Goal: Task Accomplishment & Management: Complete application form

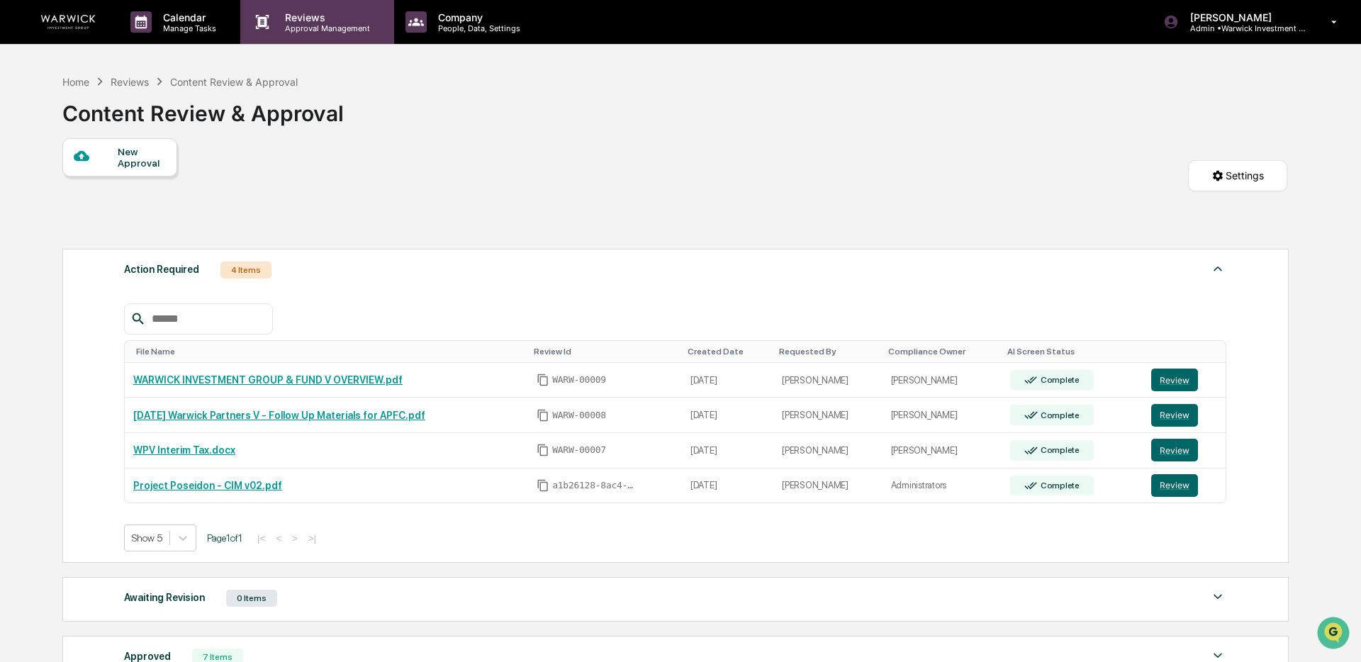
click at [280, 29] on p "Approval Management" at bounding box center [326, 28] width 104 height 10
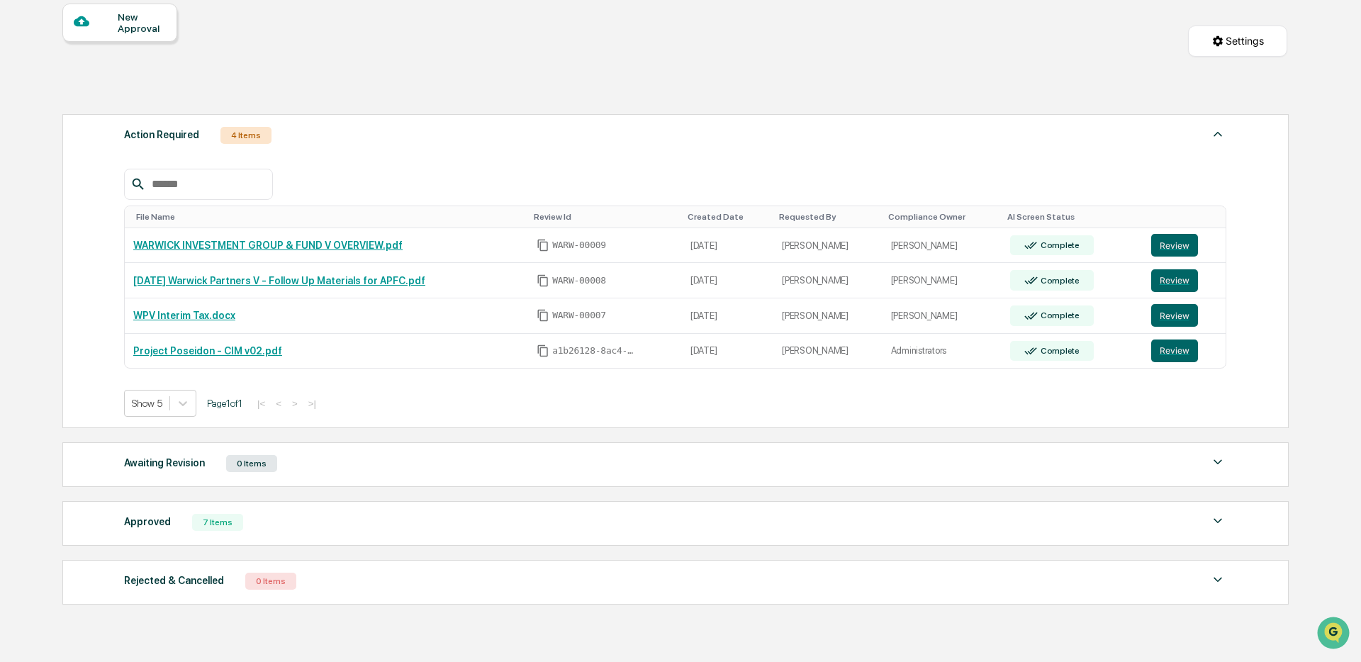
scroll to position [138, 0]
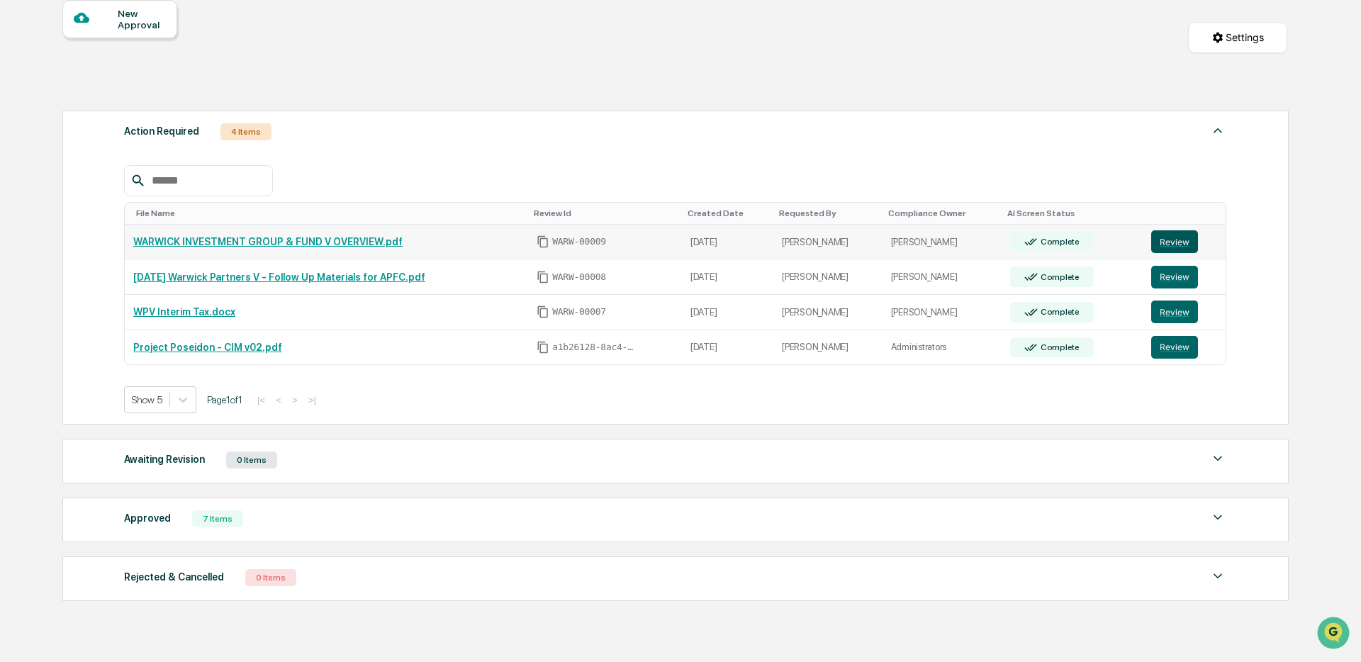
click at [1178, 245] on button "Review" at bounding box center [1175, 241] width 47 height 23
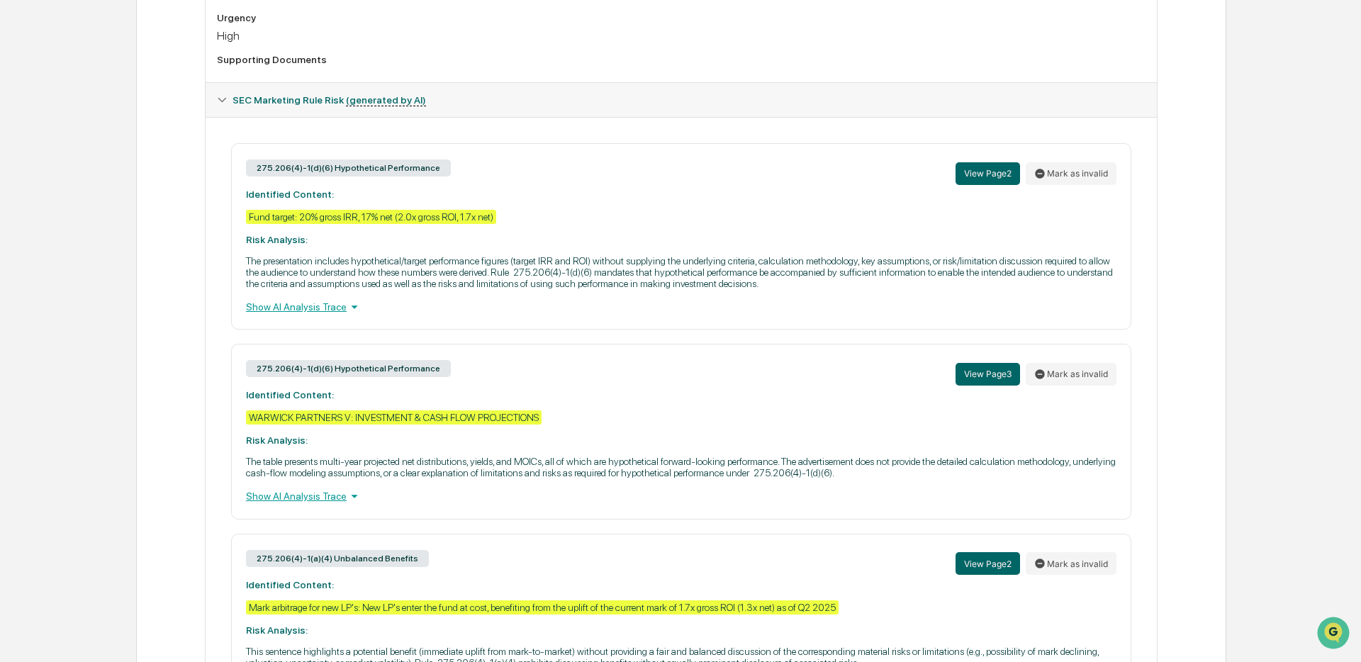
scroll to position [551, 0]
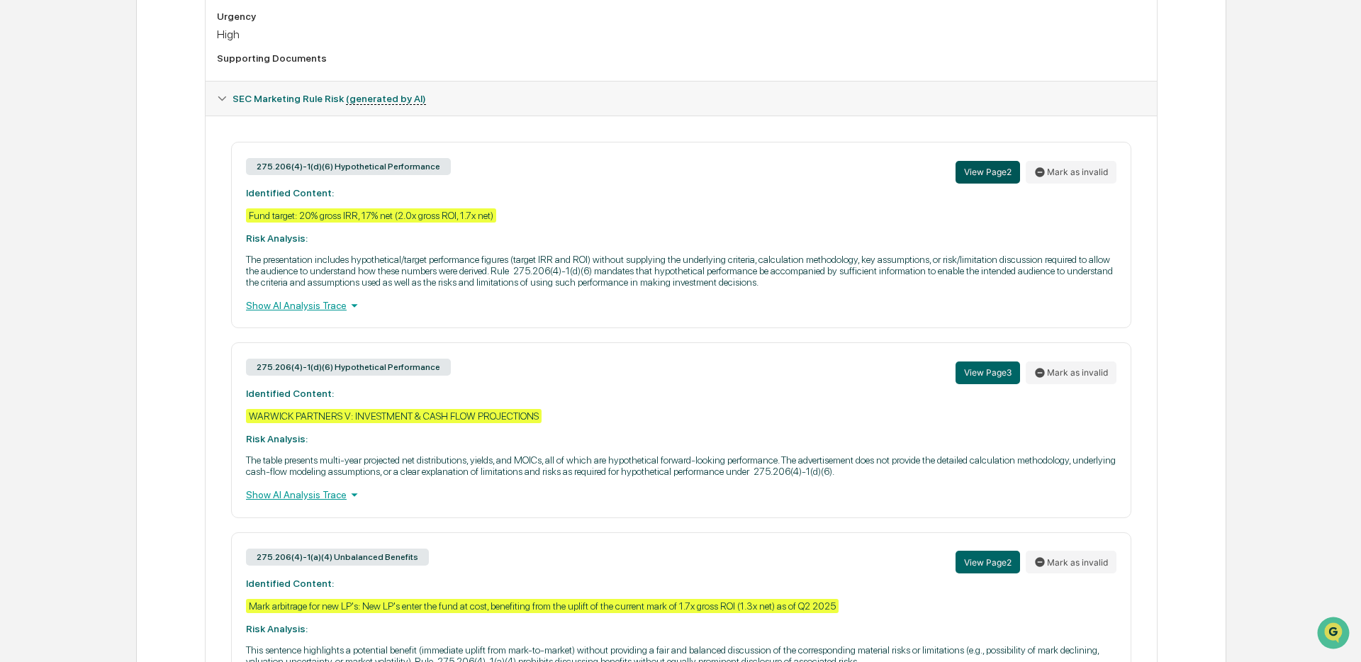
click at [970, 177] on button "View Page 2" at bounding box center [988, 172] width 65 height 23
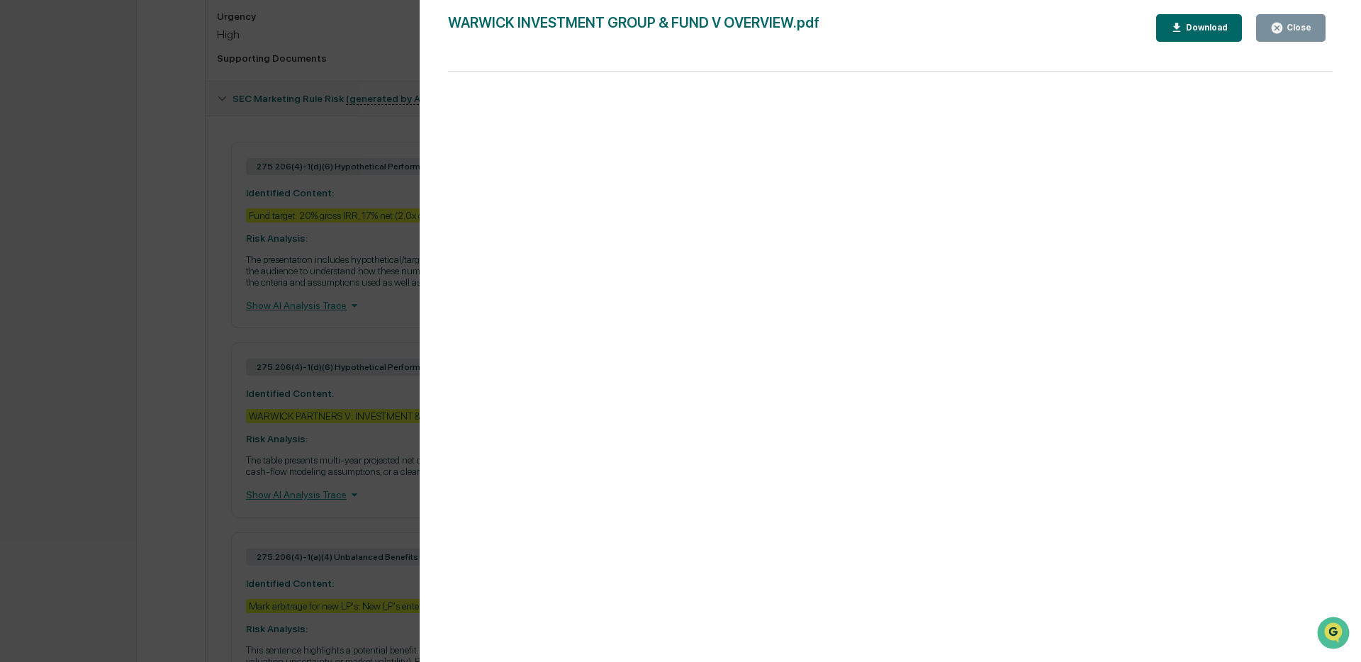
click at [1304, 19] on button "Close" at bounding box center [1290, 28] width 69 height 28
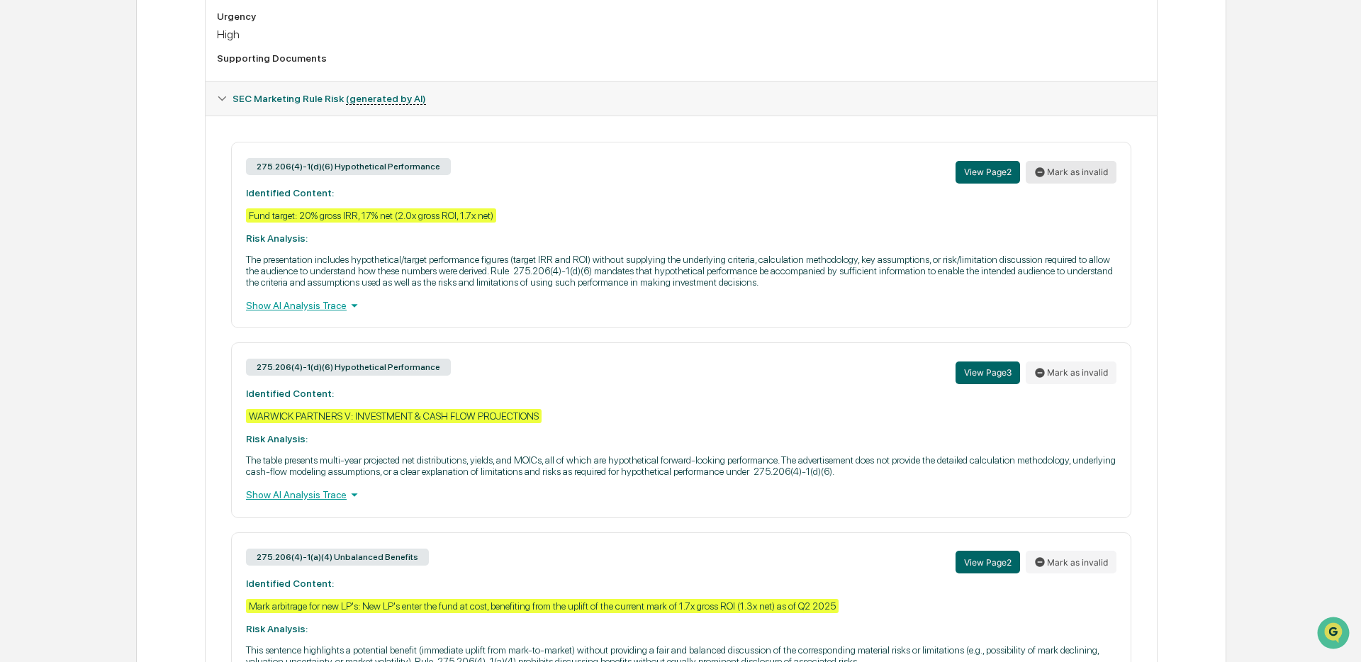
click at [1075, 175] on button "Mark as invalid" at bounding box center [1071, 172] width 91 height 23
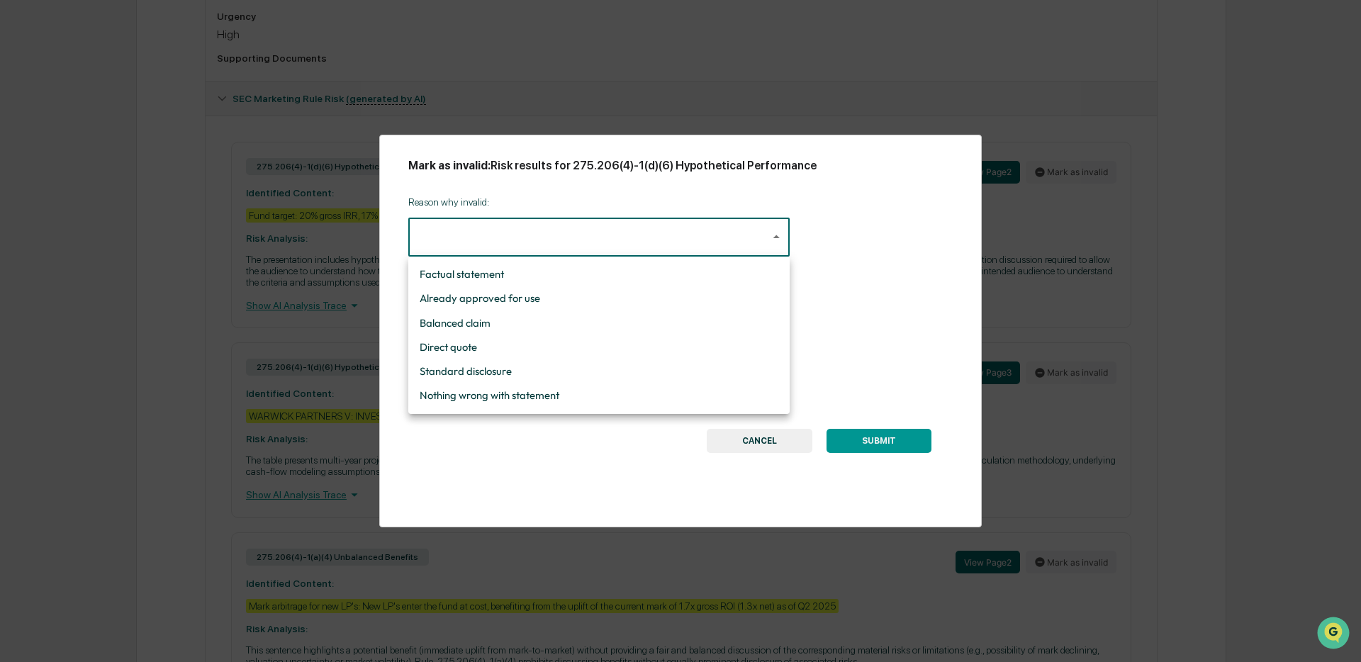
drag, startPoint x: 511, startPoint y: 240, endPoint x: 505, endPoint y: 286, distance: 47.1
click at [511, 240] on body "Calendar Manage Tasks Reviews Approval Management Company People, Data, Setting…" at bounding box center [680, 109] width 1361 height 1321
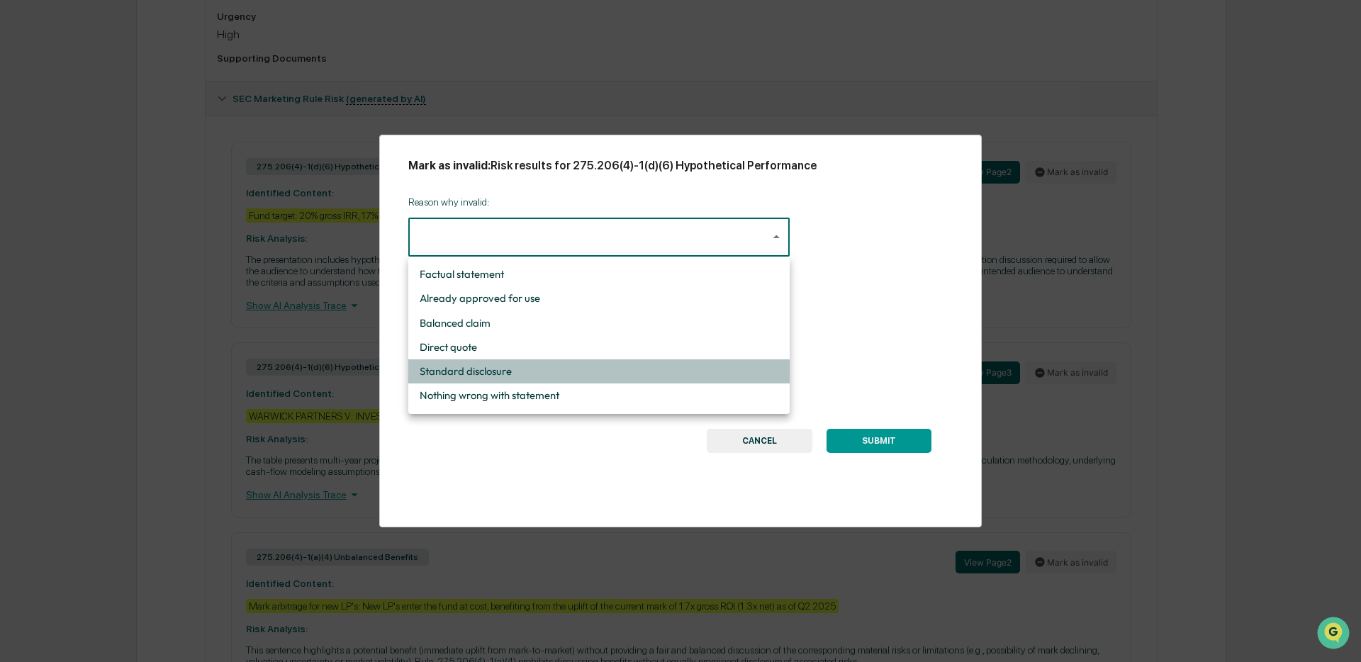
drag, startPoint x: 484, startPoint y: 367, endPoint x: 474, endPoint y: 311, distance: 56.3
click at [484, 364] on li "Standard disclosure" at bounding box center [598, 371] width 381 height 24
type input "**********"
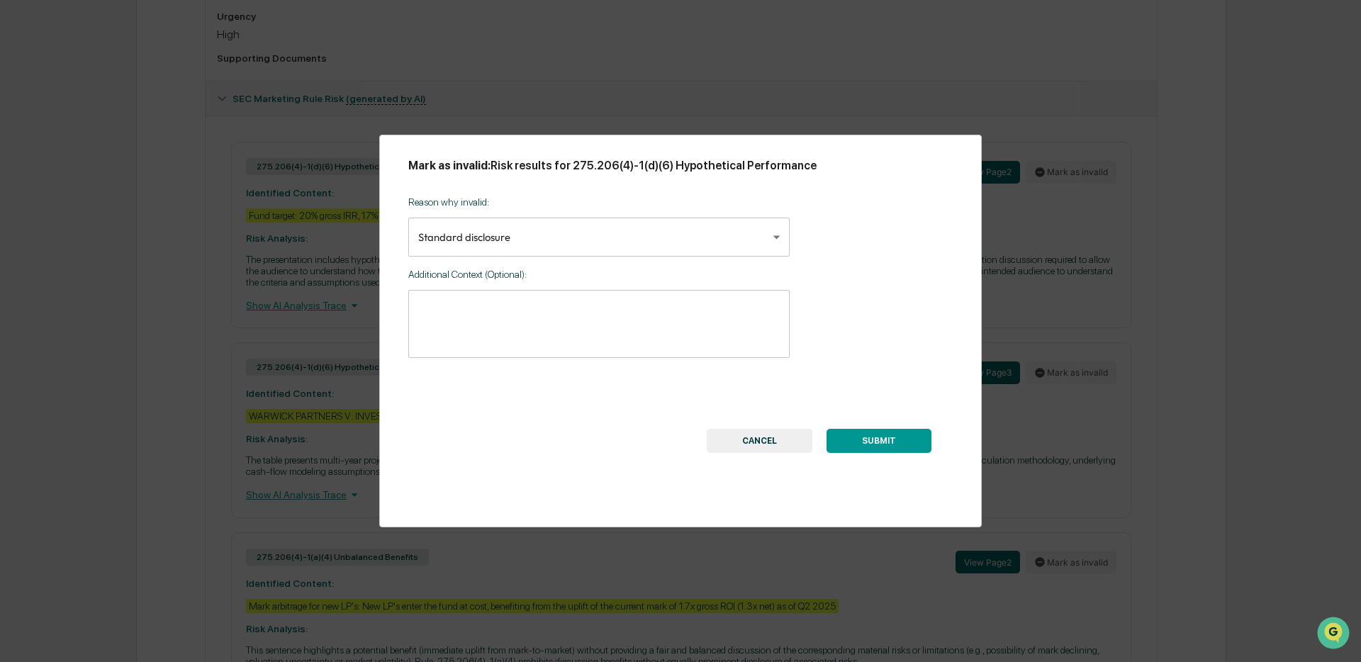
click at [473, 296] on div "* ​" at bounding box center [598, 324] width 381 height 68
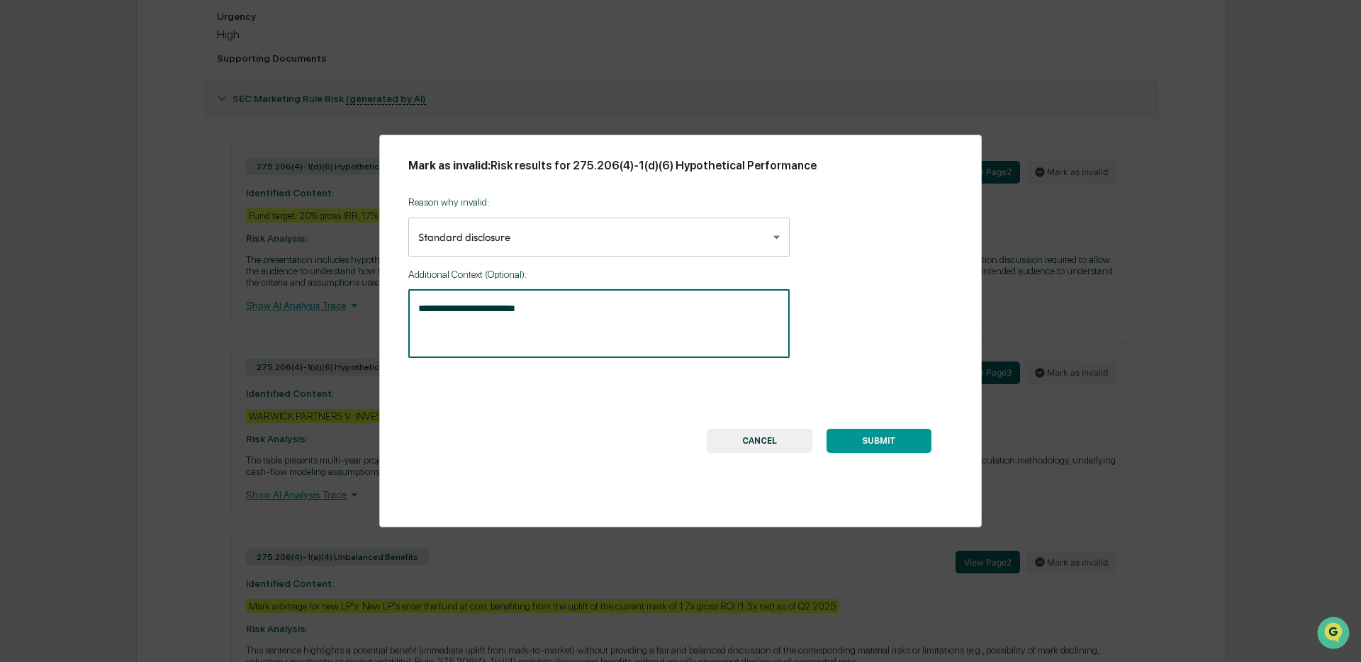
type textarea "**********"
click at [884, 440] on button "SUBMIT" at bounding box center [879, 441] width 105 height 24
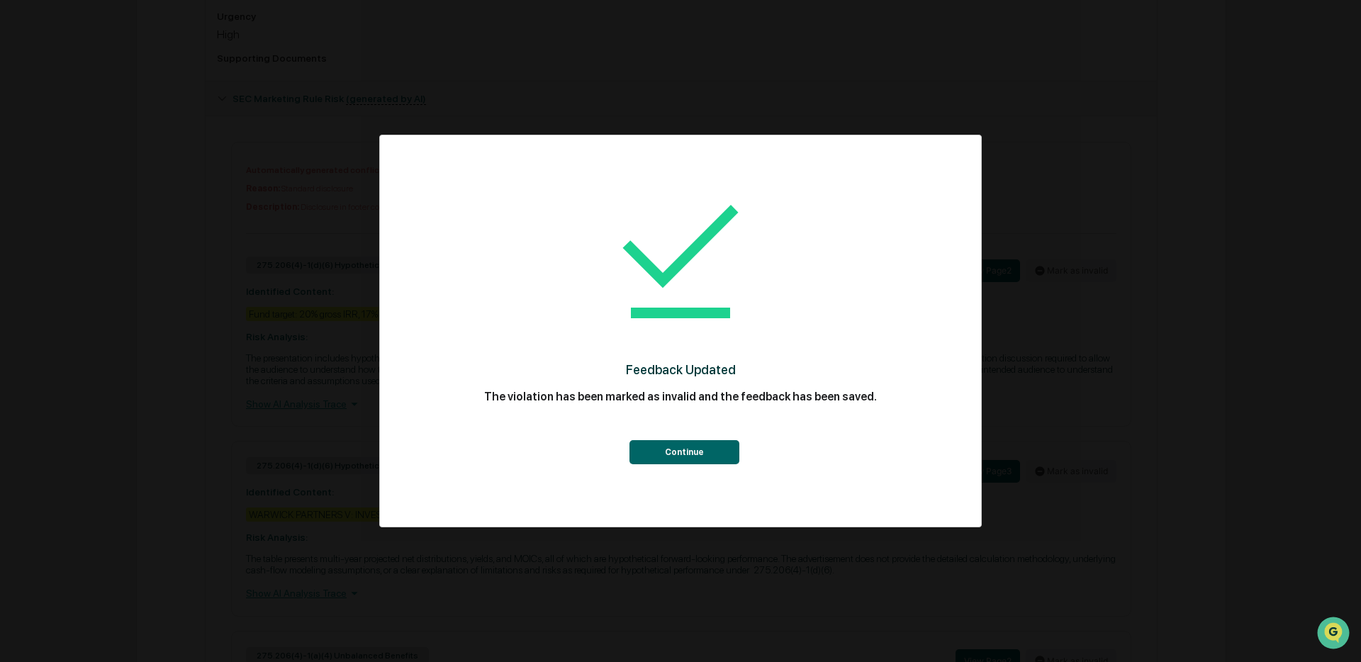
click at [683, 450] on button "Continue" at bounding box center [685, 452] width 110 height 24
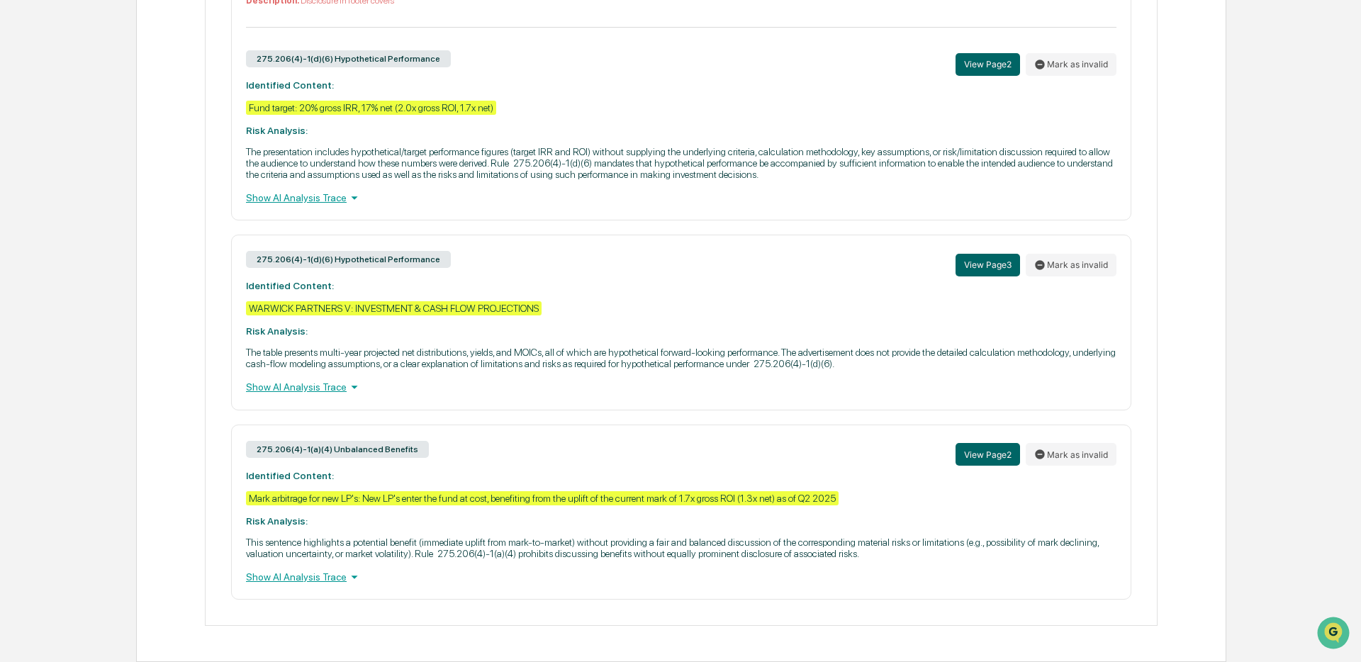
scroll to position [782, 0]
click at [986, 255] on button "View Page 3" at bounding box center [988, 265] width 65 height 23
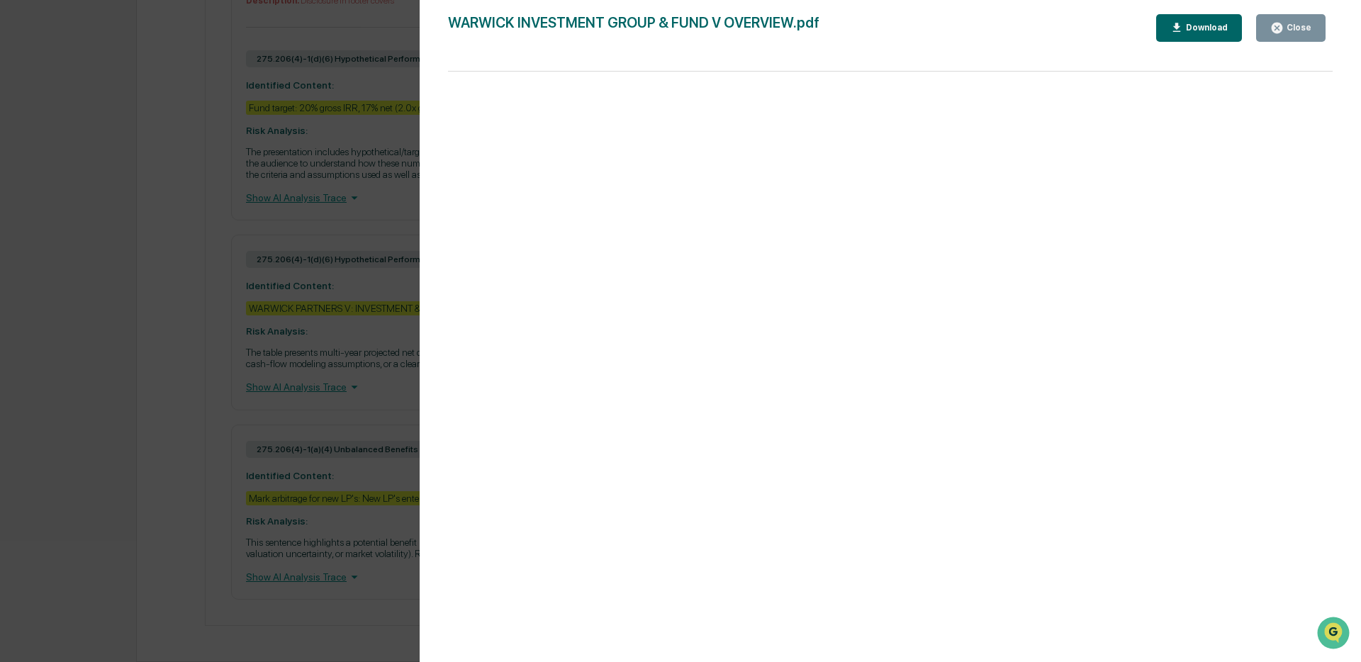
click at [1279, 21] on icon "button" at bounding box center [1277, 27] width 13 height 13
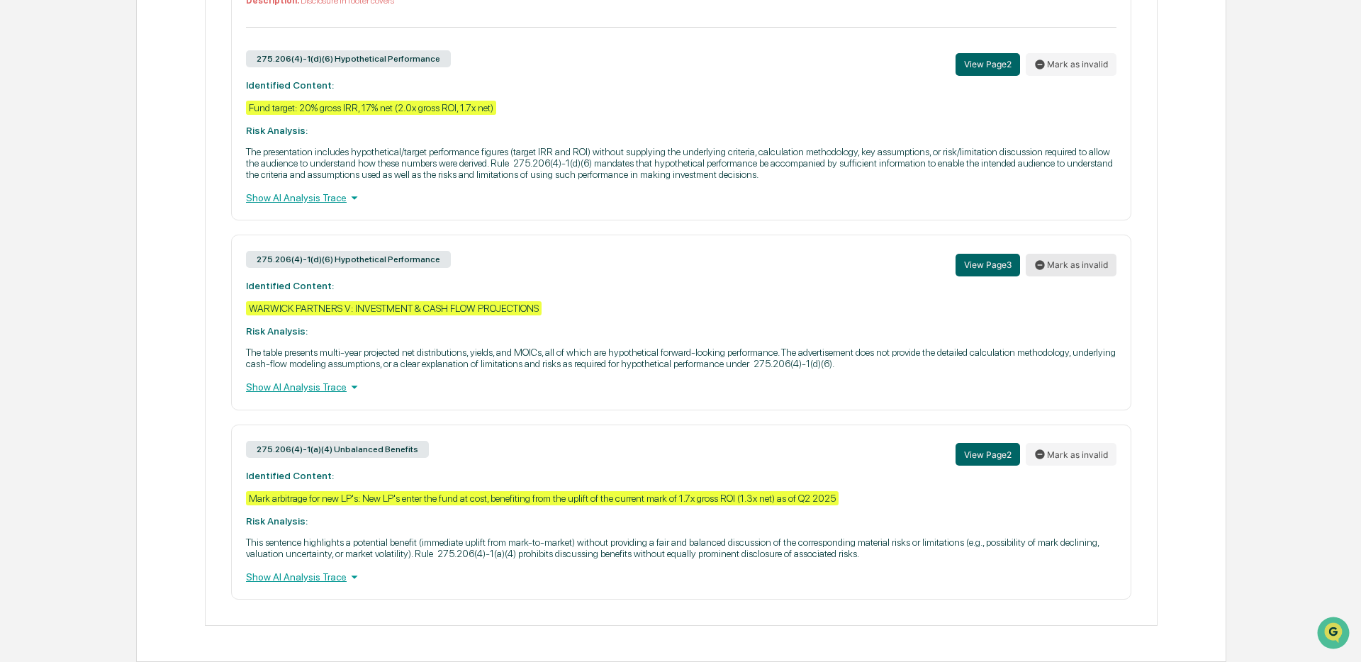
click at [1060, 254] on button "Mark as invalid" at bounding box center [1071, 265] width 91 height 23
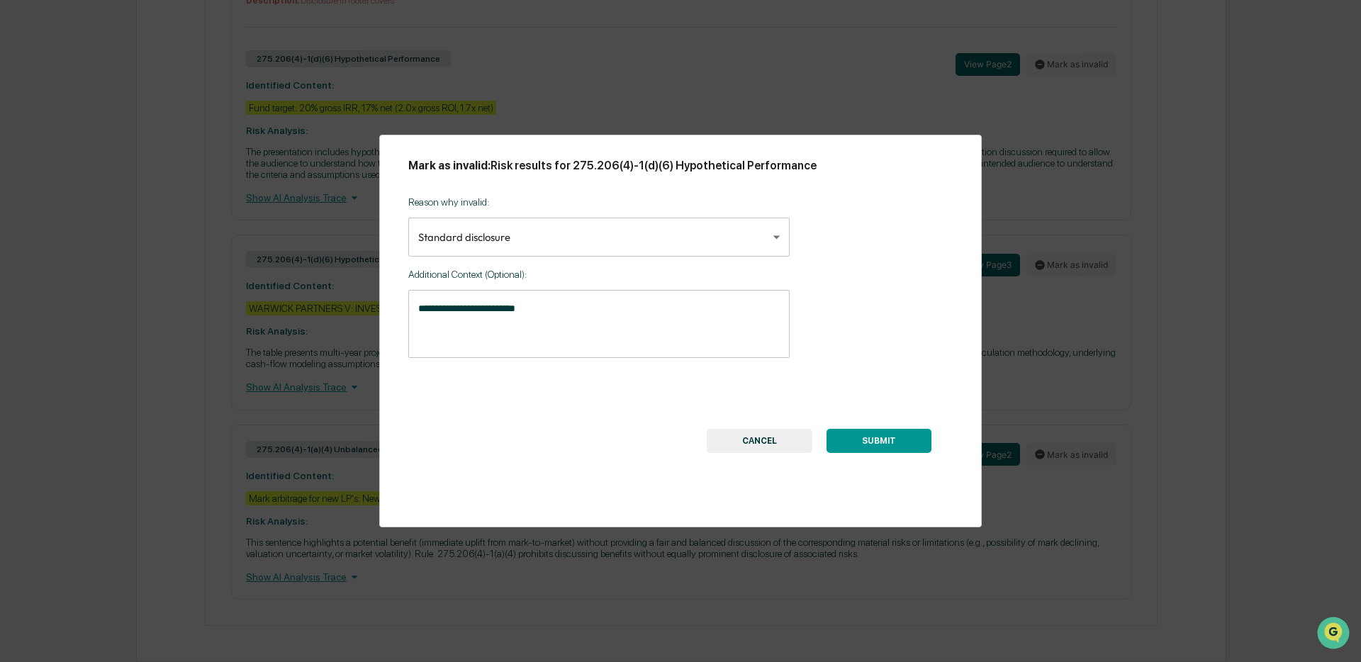
click at [868, 442] on button "SUBMIT" at bounding box center [879, 441] width 105 height 24
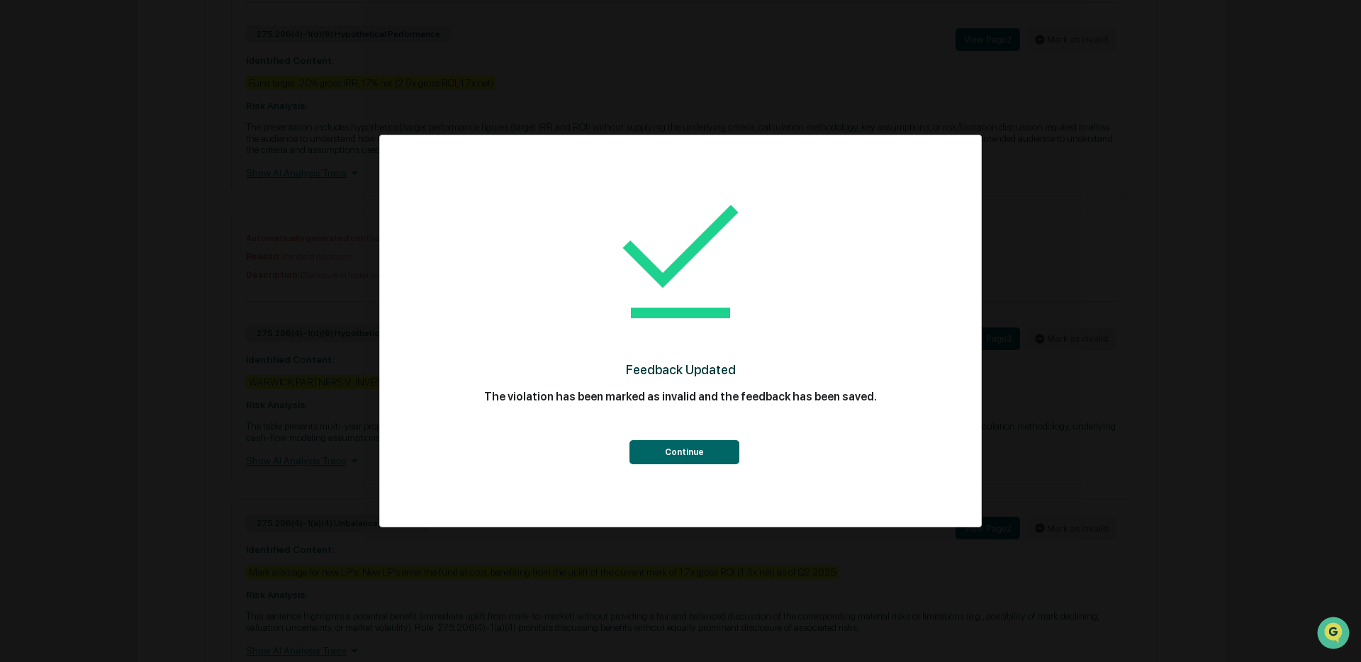
click at [705, 459] on button "Continue" at bounding box center [685, 452] width 110 height 24
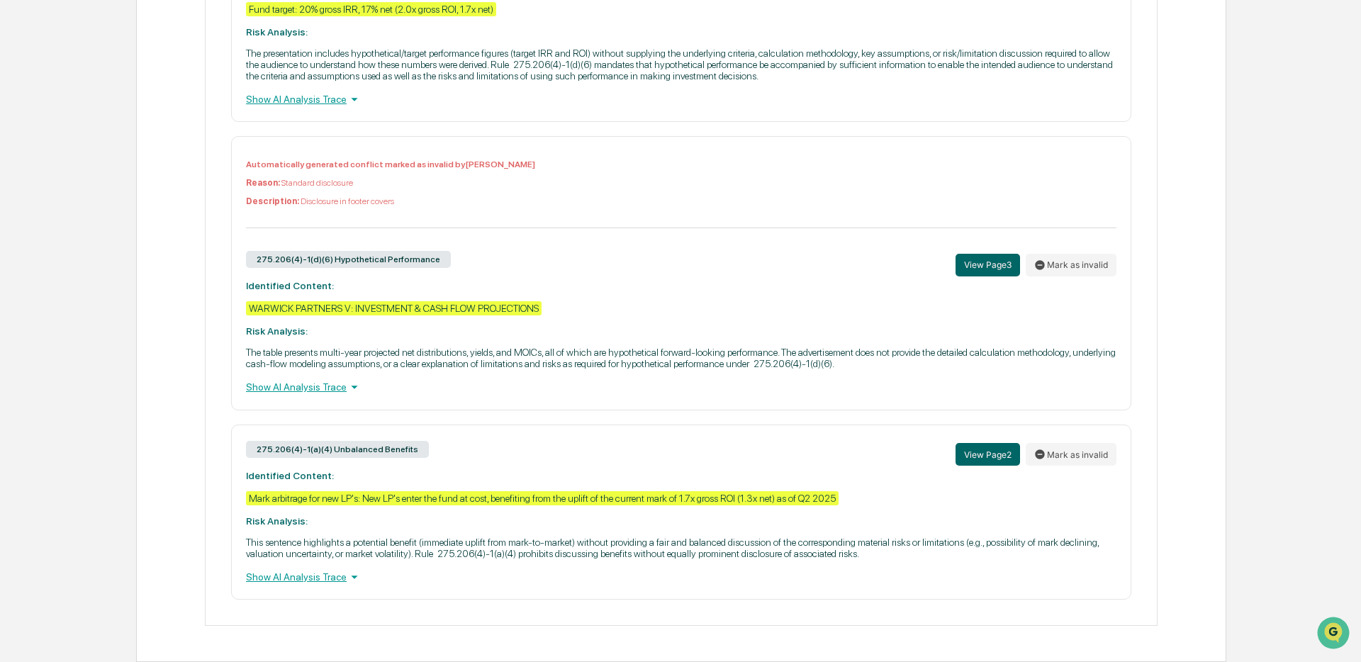
scroll to position [883, 0]
click at [1092, 454] on button "Mark as invalid" at bounding box center [1071, 454] width 91 height 23
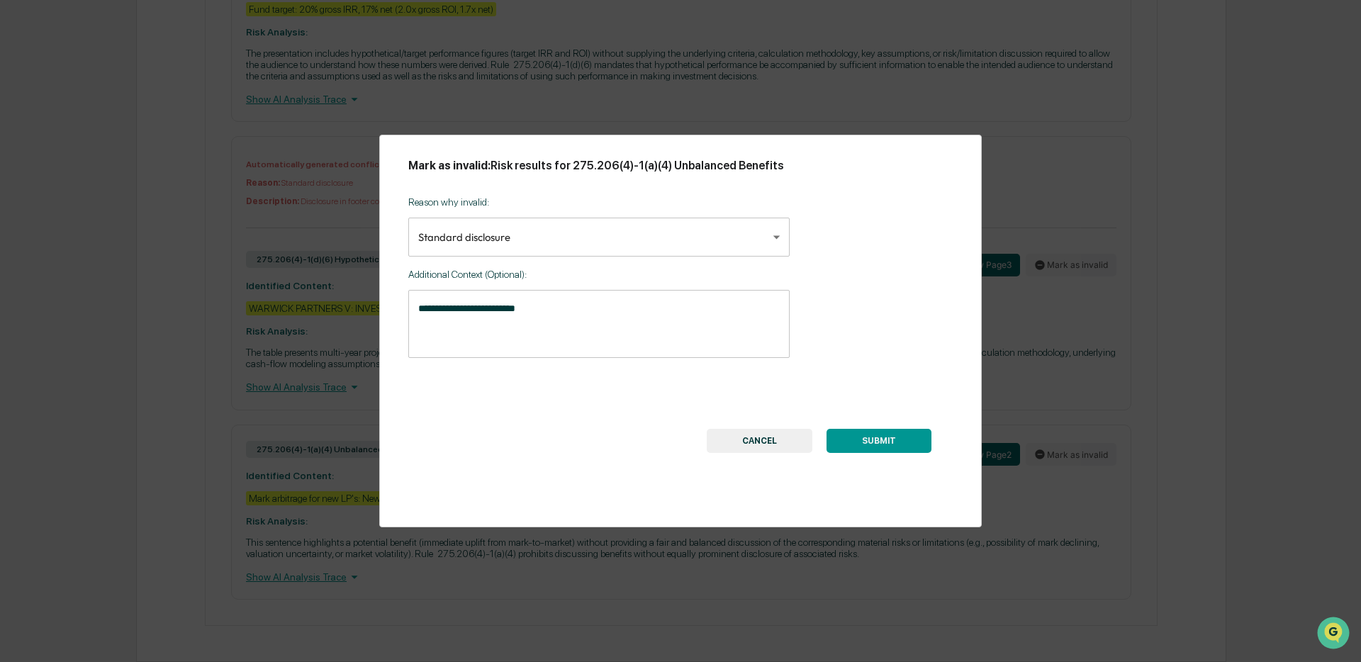
drag, startPoint x: 769, startPoint y: 445, endPoint x: 781, endPoint y: 445, distance: 12.1
click at [769, 445] on button "CANCEL" at bounding box center [760, 441] width 106 height 24
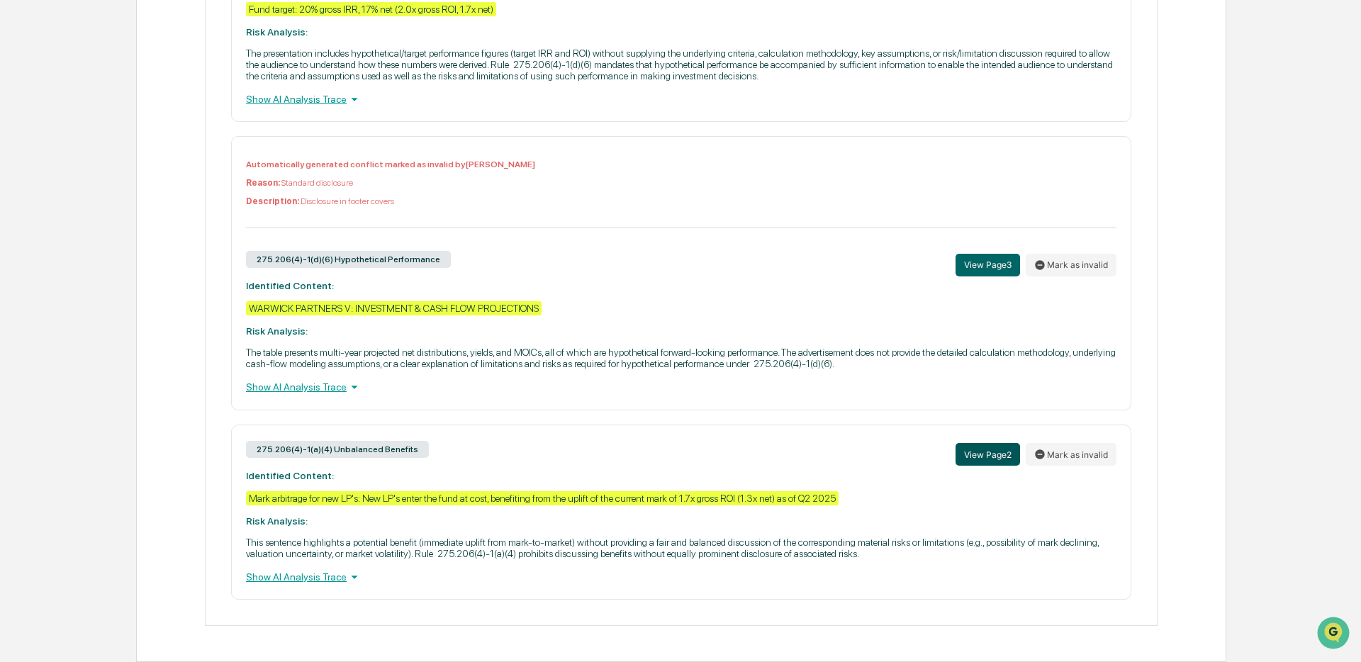
click at [956, 447] on button "View Page 2" at bounding box center [988, 454] width 65 height 23
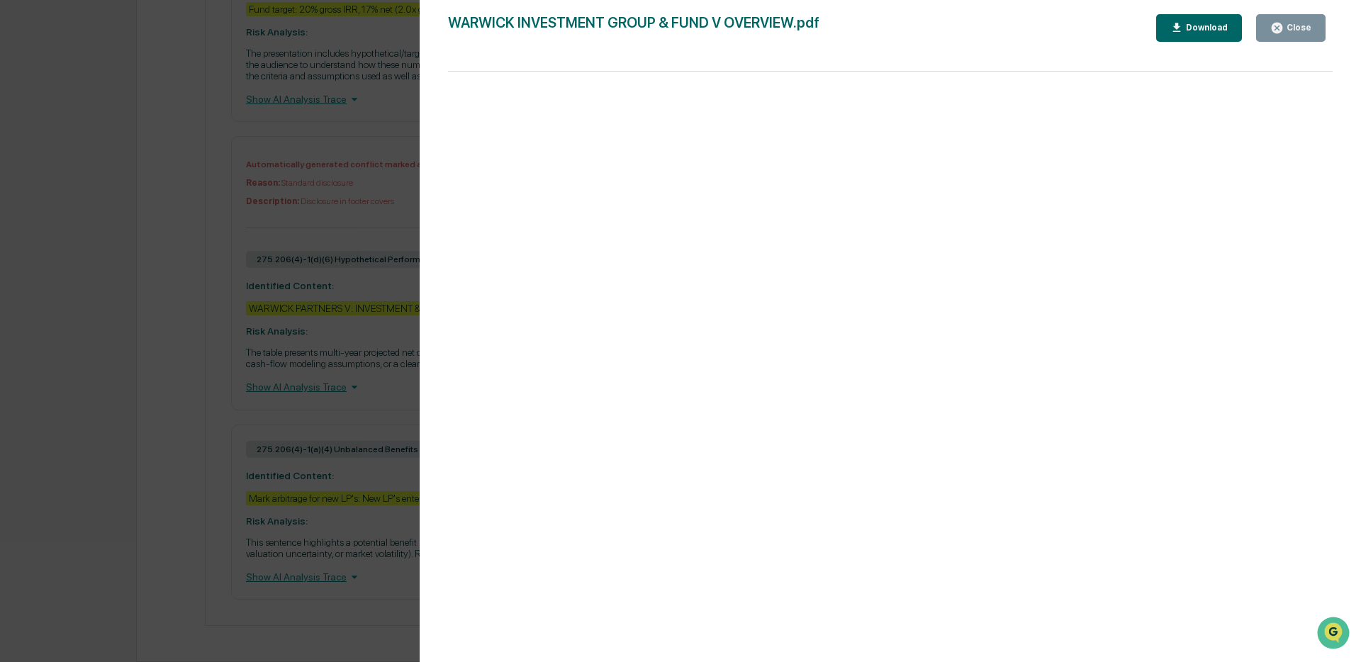
click at [1291, 38] on button "Close" at bounding box center [1290, 28] width 69 height 28
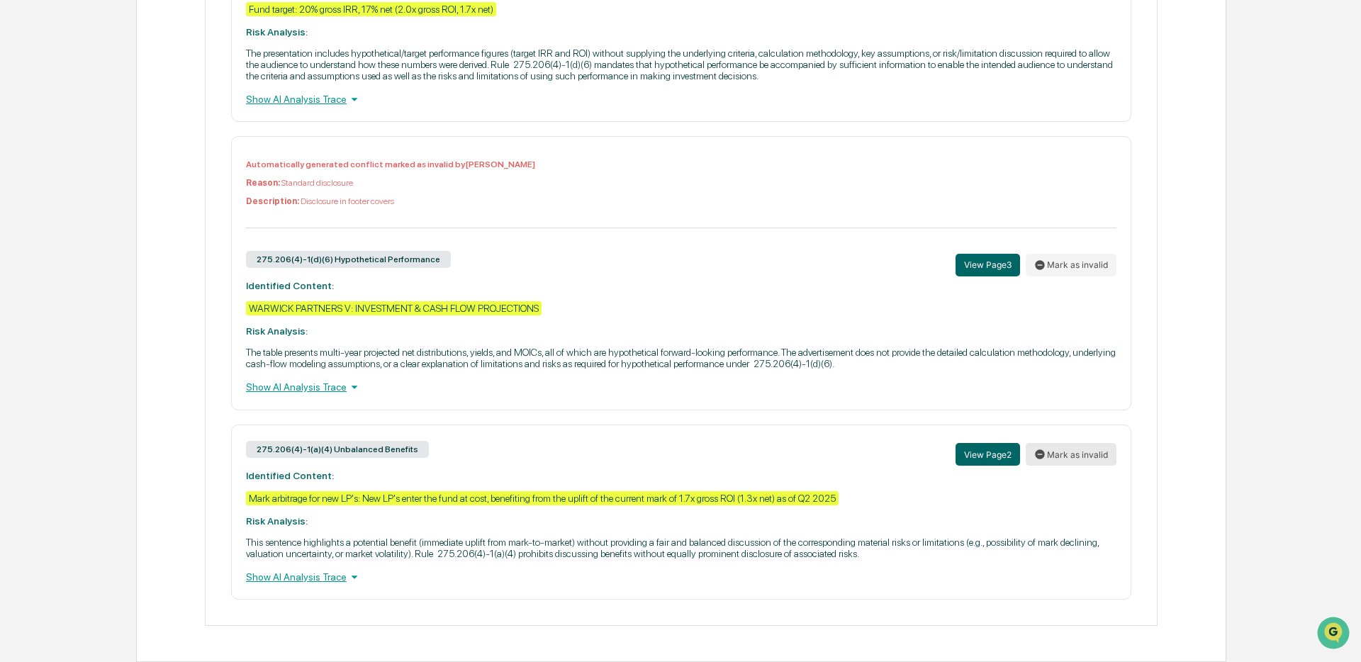
click at [1066, 452] on button "Mark as invalid" at bounding box center [1071, 454] width 91 height 23
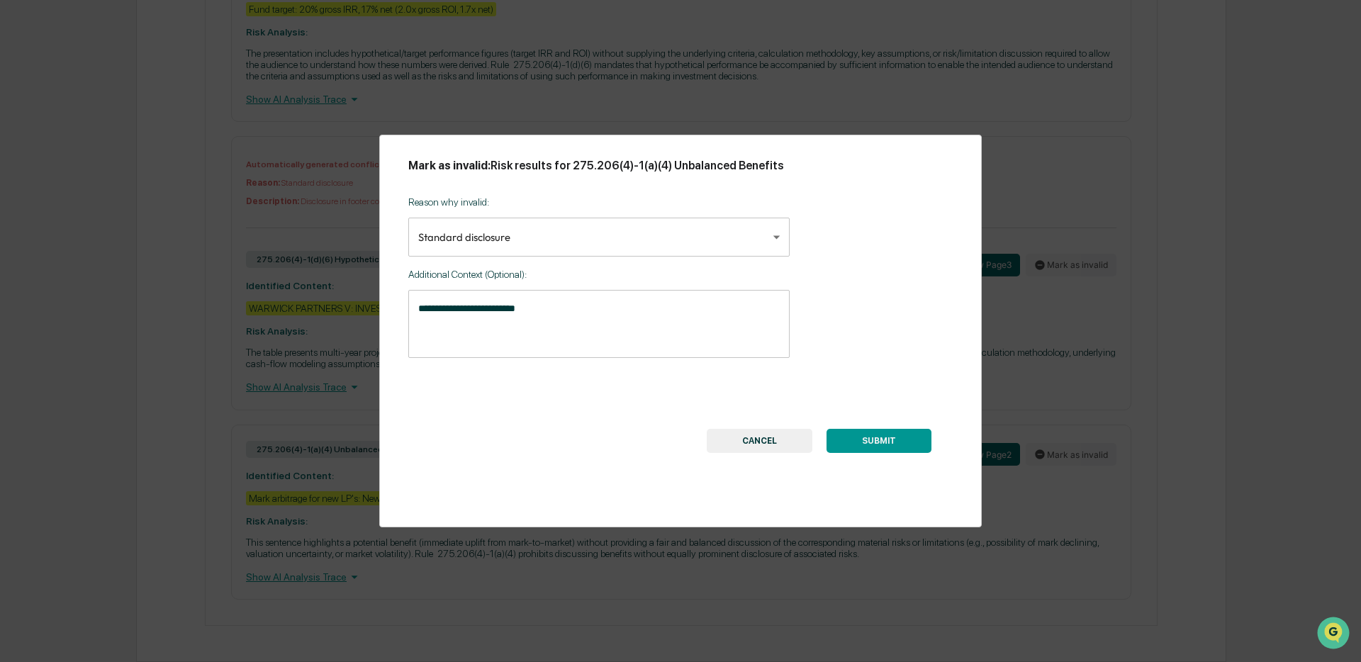
click at [858, 446] on button "SUBMIT" at bounding box center [879, 441] width 105 height 24
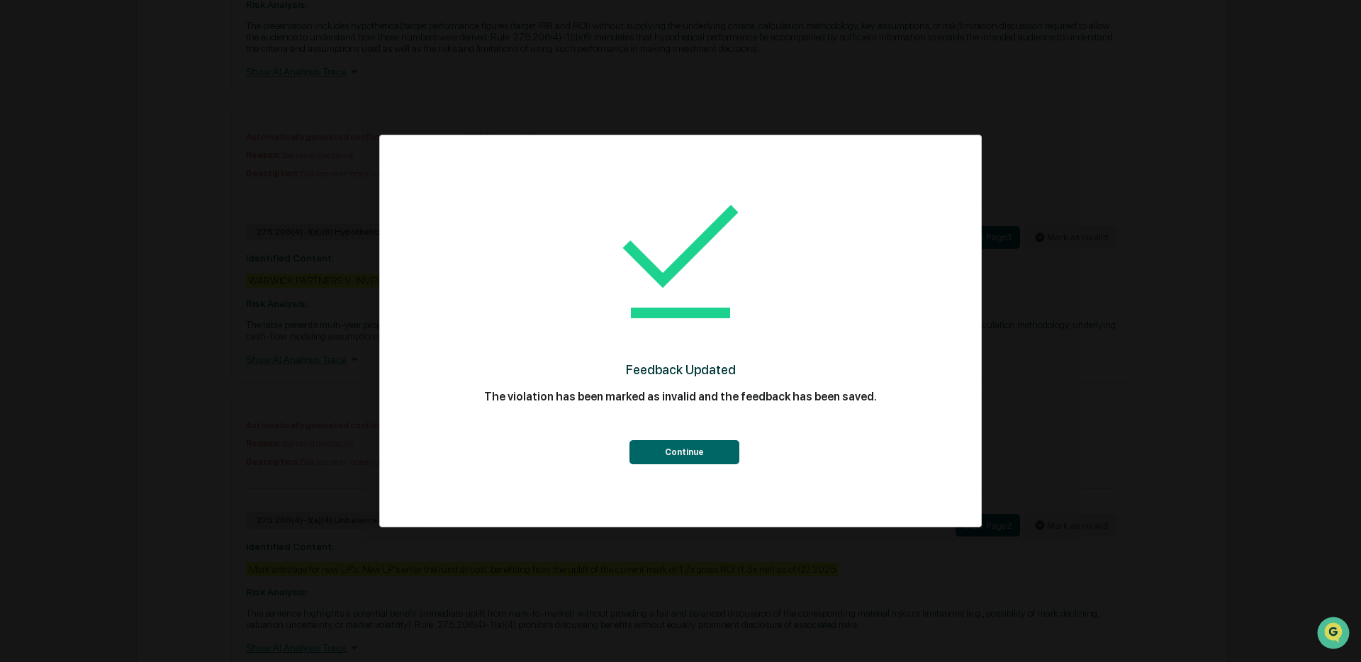
click at [715, 462] on button "Continue" at bounding box center [685, 452] width 110 height 24
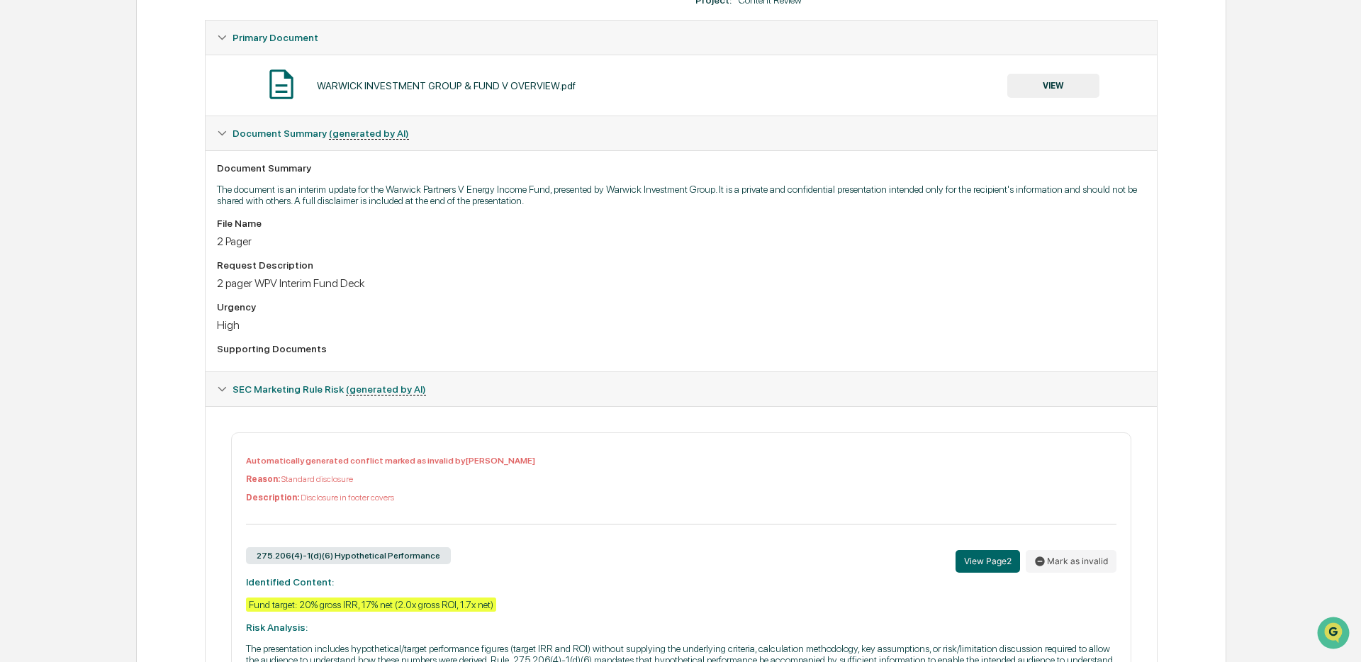
scroll to position [0, 0]
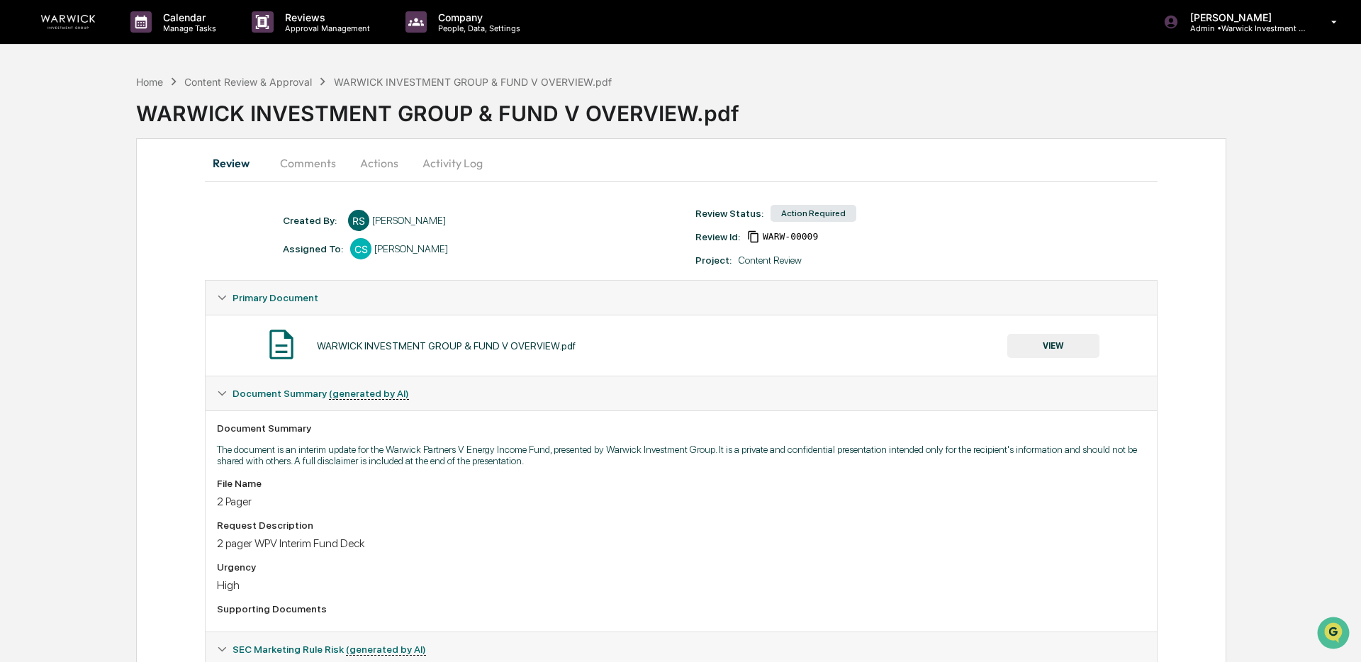
click at [374, 162] on button "Actions" at bounding box center [379, 163] width 64 height 34
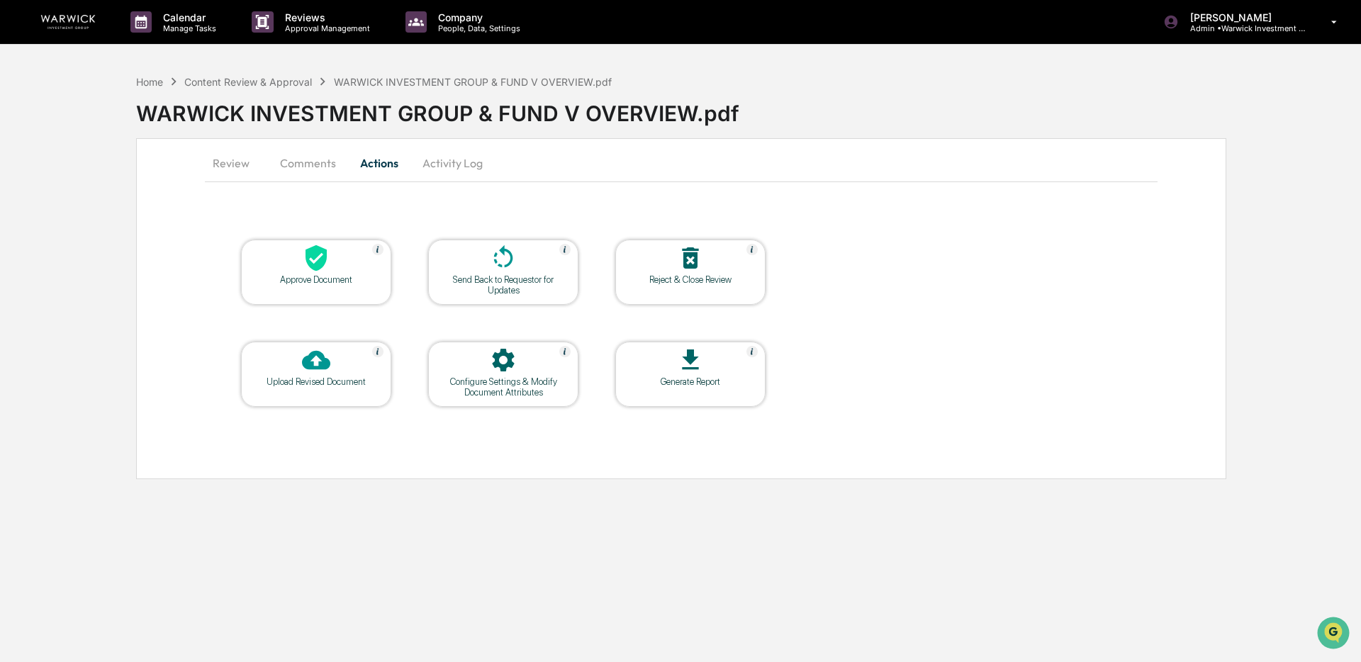
click at [308, 267] on icon at bounding box center [316, 258] width 28 height 28
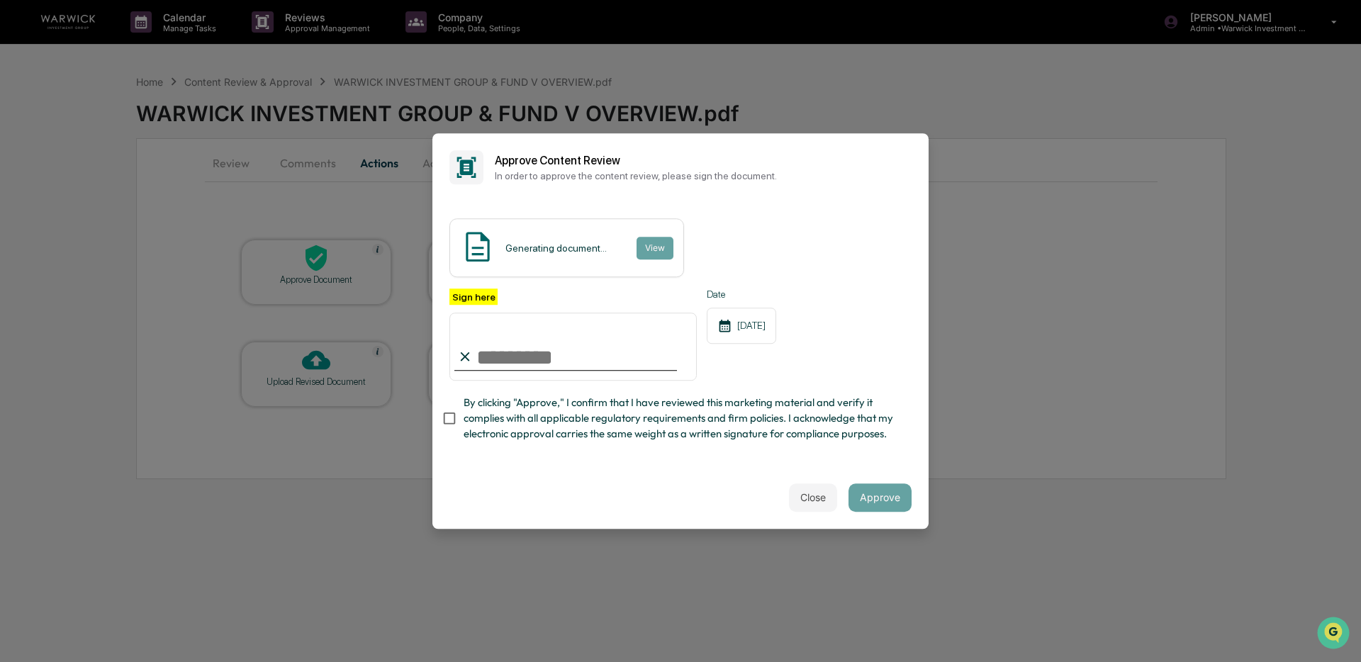
click at [528, 350] on input "Sign here" at bounding box center [573, 347] width 247 height 68
type input "**********"
click at [869, 505] on button "Approve" at bounding box center [880, 498] width 63 height 28
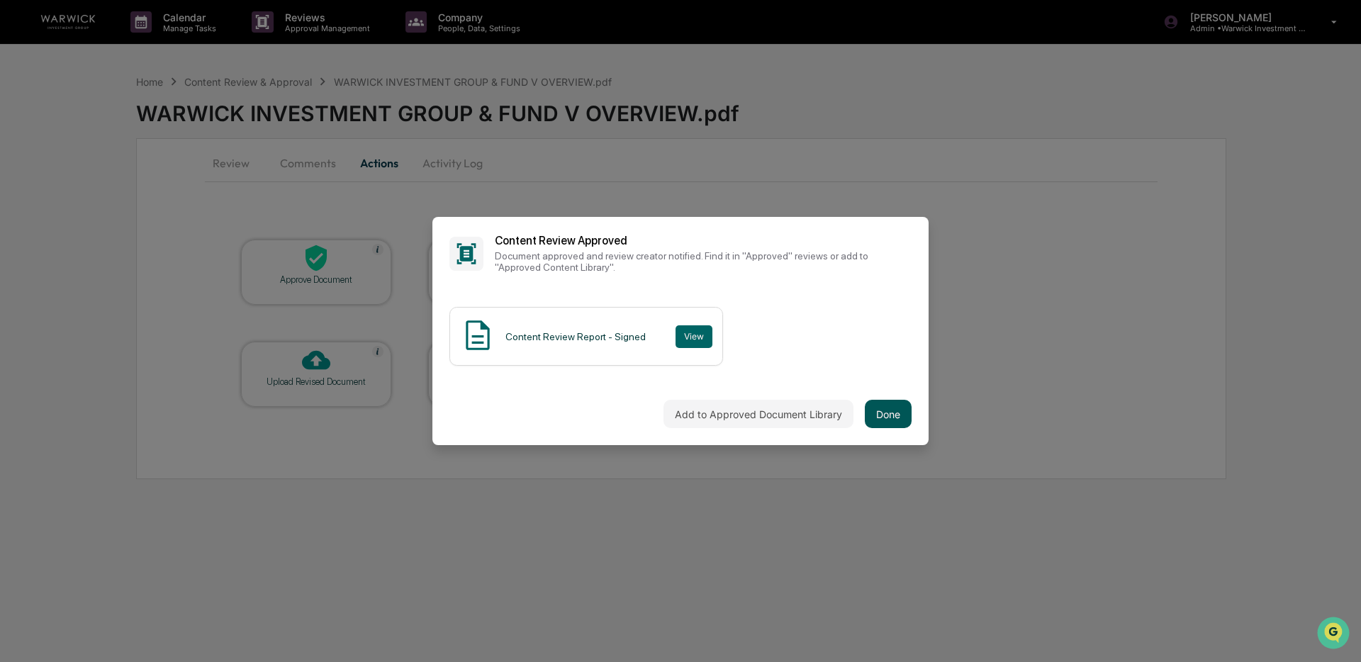
click at [893, 416] on button "Done" at bounding box center [888, 414] width 47 height 28
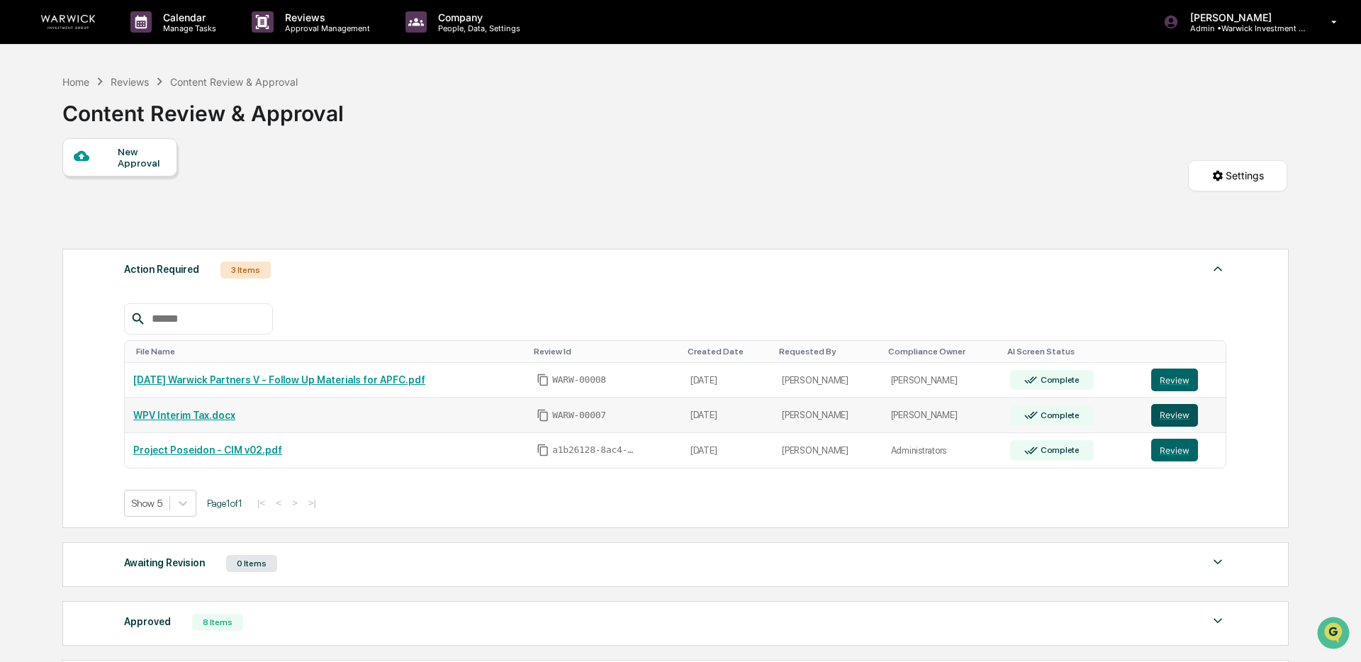
click at [1170, 418] on button "Review" at bounding box center [1175, 415] width 47 height 23
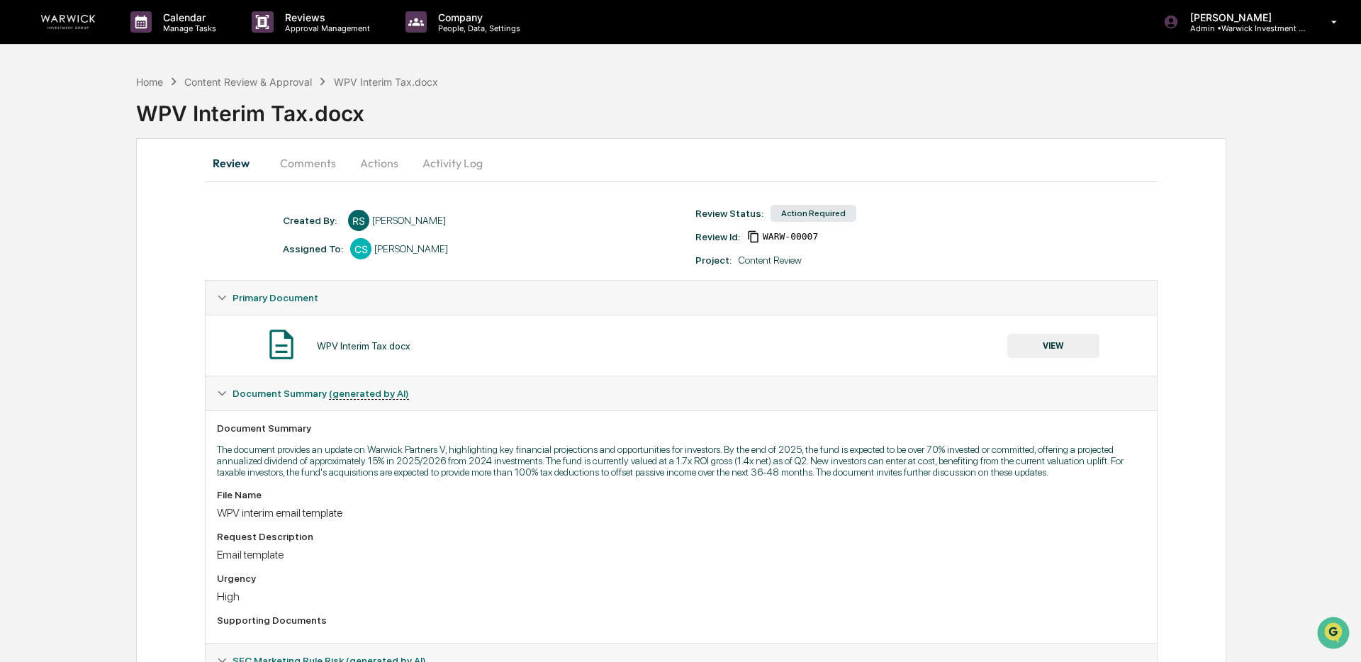
click at [1037, 345] on button "VIEW" at bounding box center [1054, 346] width 92 height 24
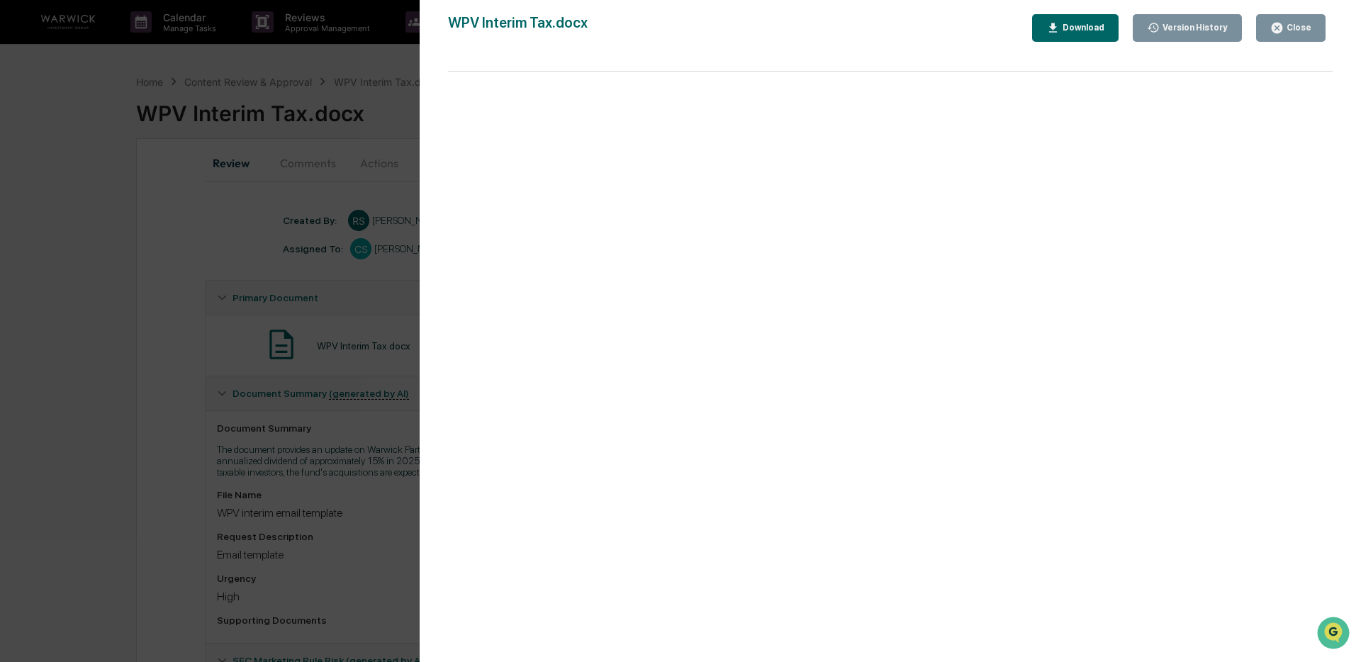
click at [1286, 34] on button "Close" at bounding box center [1290, 28] width 69 height 28
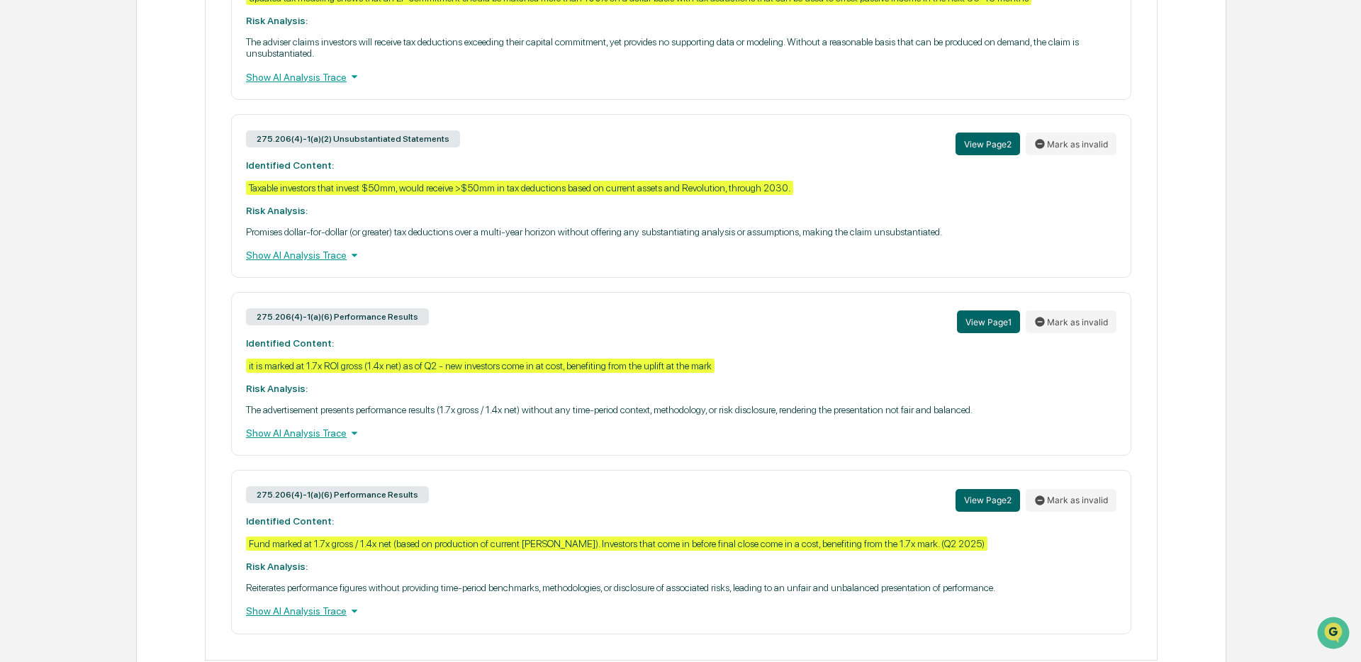
scroll to position [1816, 0]
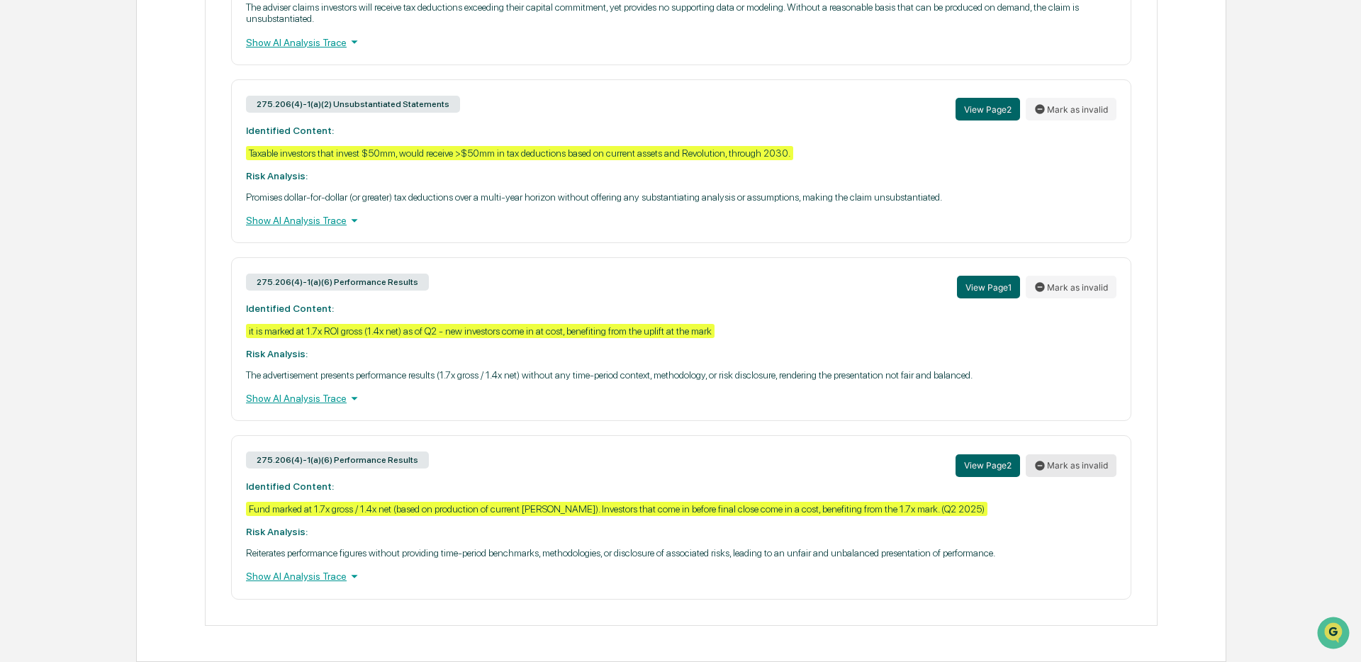
click at [1054, 462] on button "Mark as invalid" at bounding box center [1071, 466] width 91 height 23
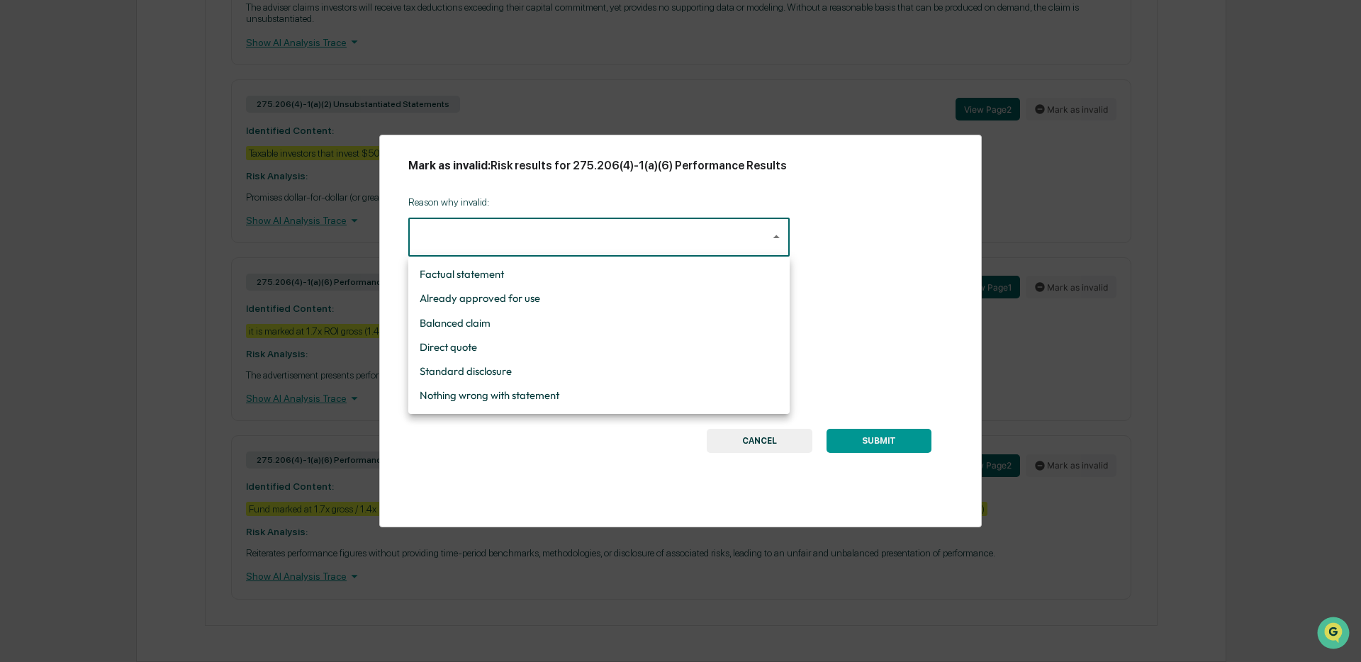
click at [467, 364] on li "Standard disclosure" at bounding box center [598, 371] width 381 height 24
type input "**********"
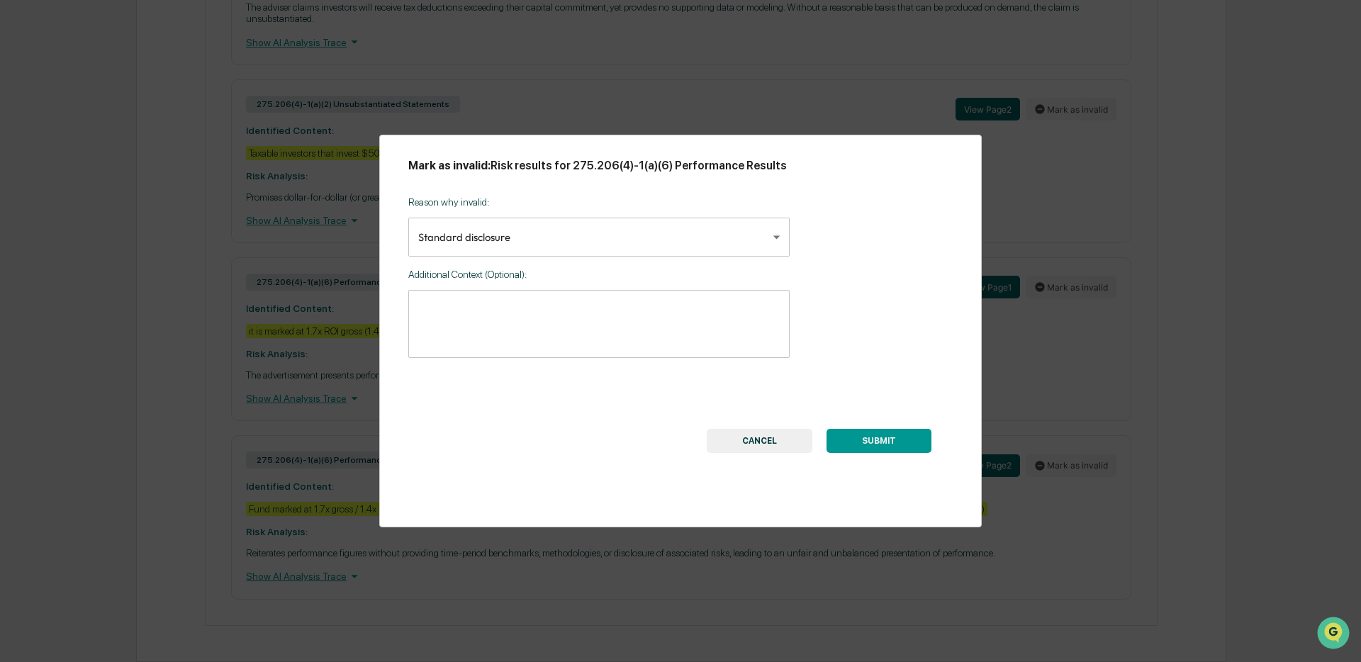
click at [467, 329] on textarea at bounding box center [599, 323] width 362 height 45
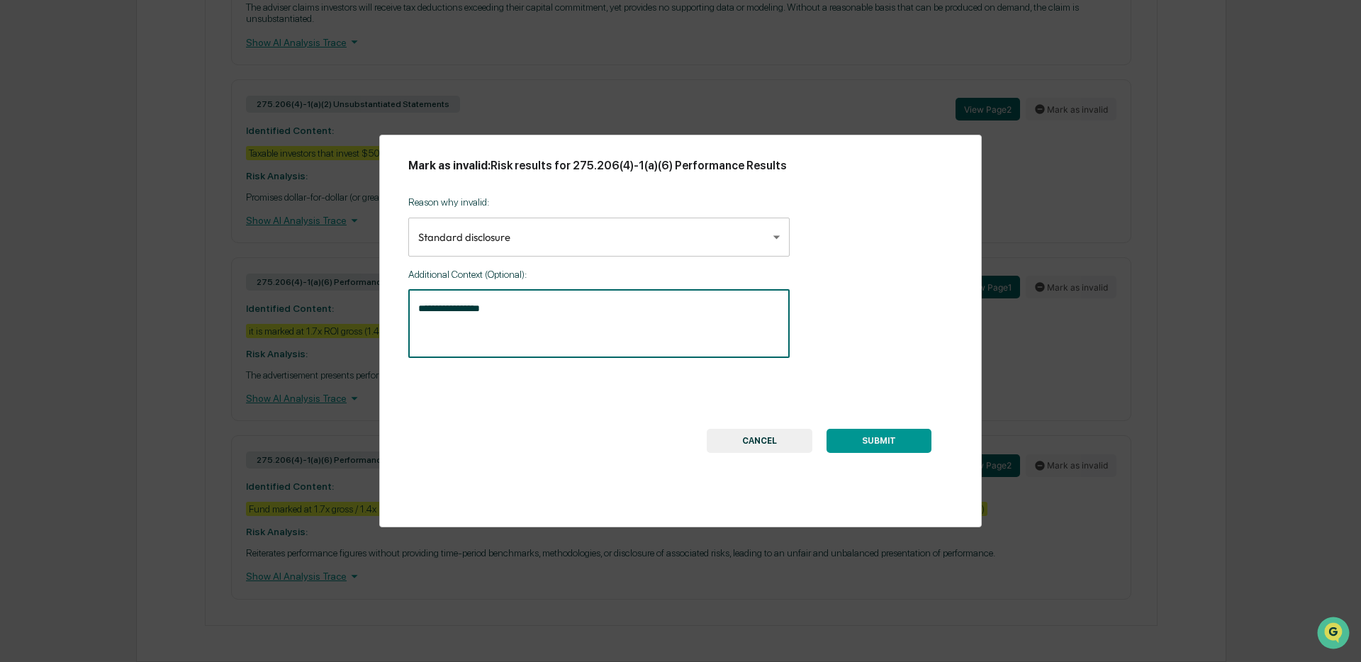
type textarea "**********"
drag, startPoint x: 932, startPoint y: 444, endPoint x: 902, endPoint y: 443, distance: 30.5
click at [932, 444] on div "SUBMIT CANCEL" at bounding box center [819, 412] width 267 height 81
click at [902, 443] on button "SUBMIT" at bounding box center [879, 441] width 105 height 24
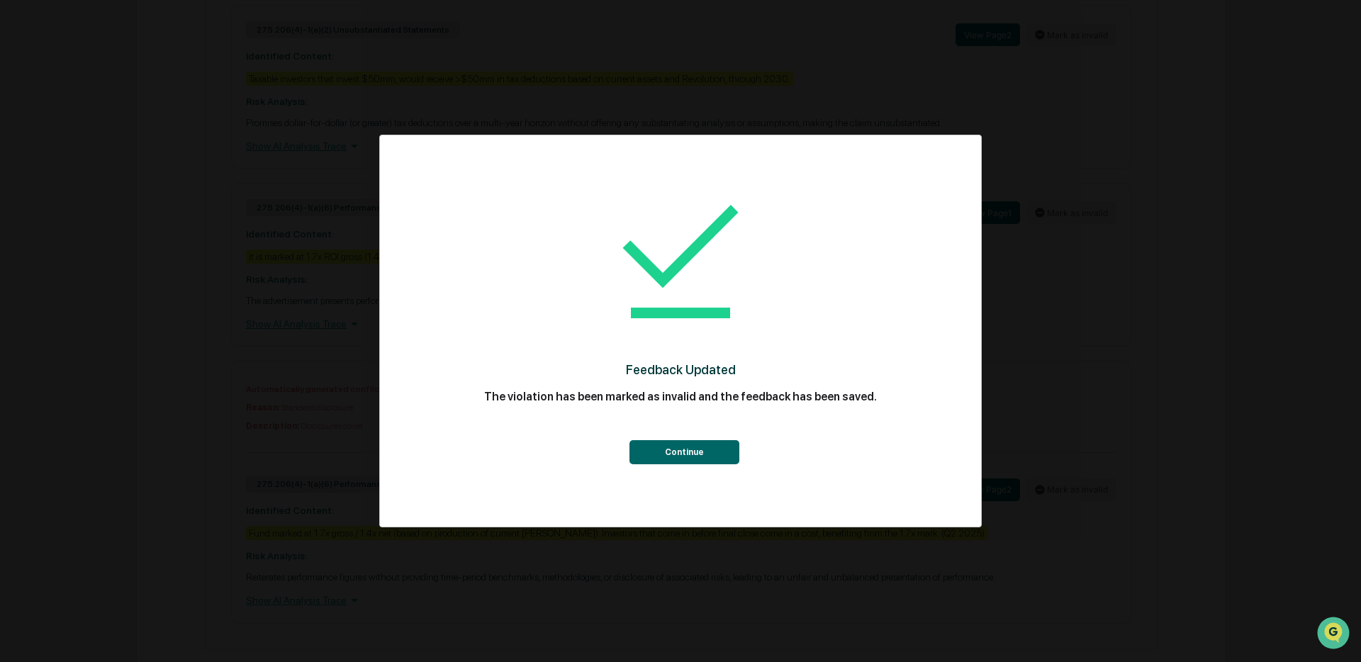
click at [718, 457] on button "Continue" at bounding box center [685, 452] width 110 height 24
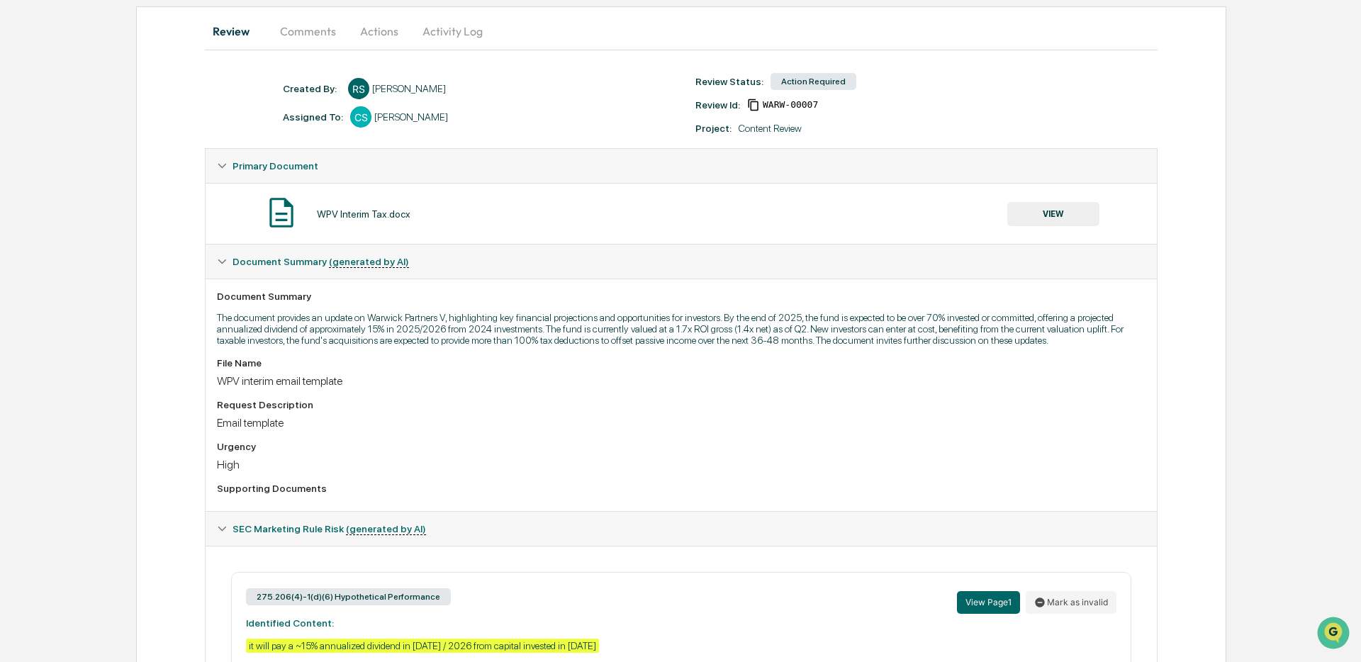
scroll to position [0, 0]
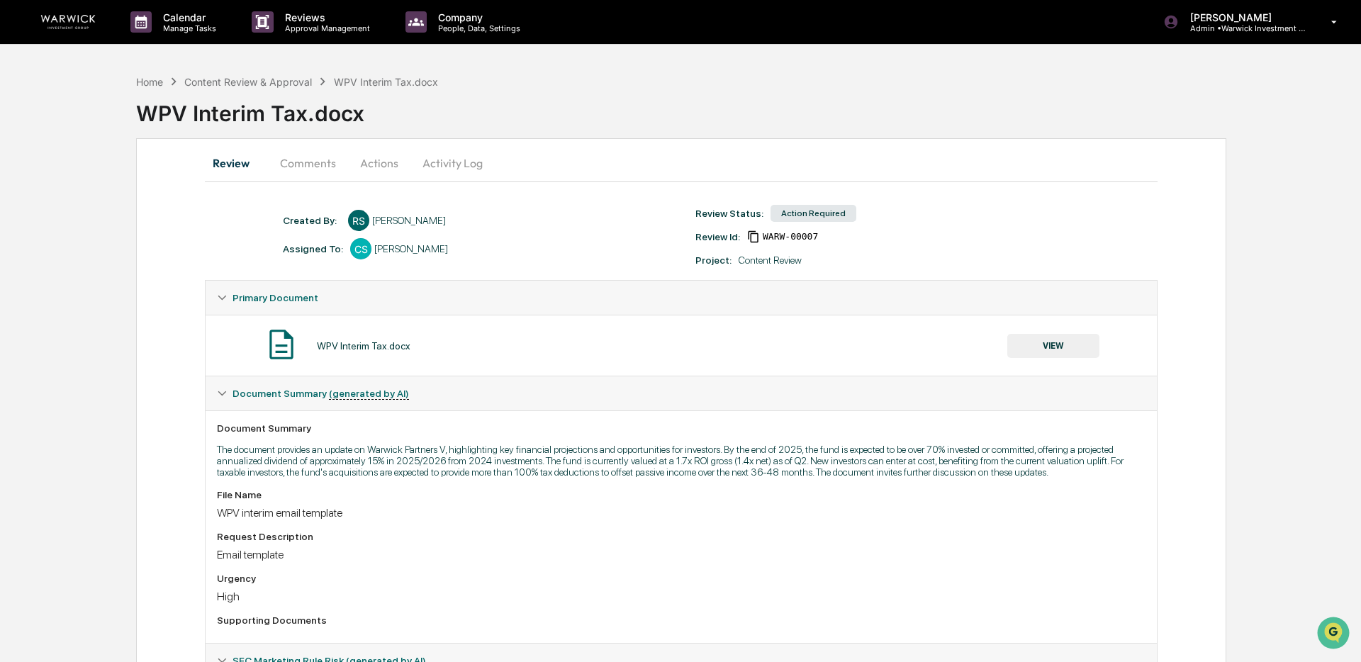
click at [374, 164] on button "Actions" at bounding box center [379, 163] width 64 height 34
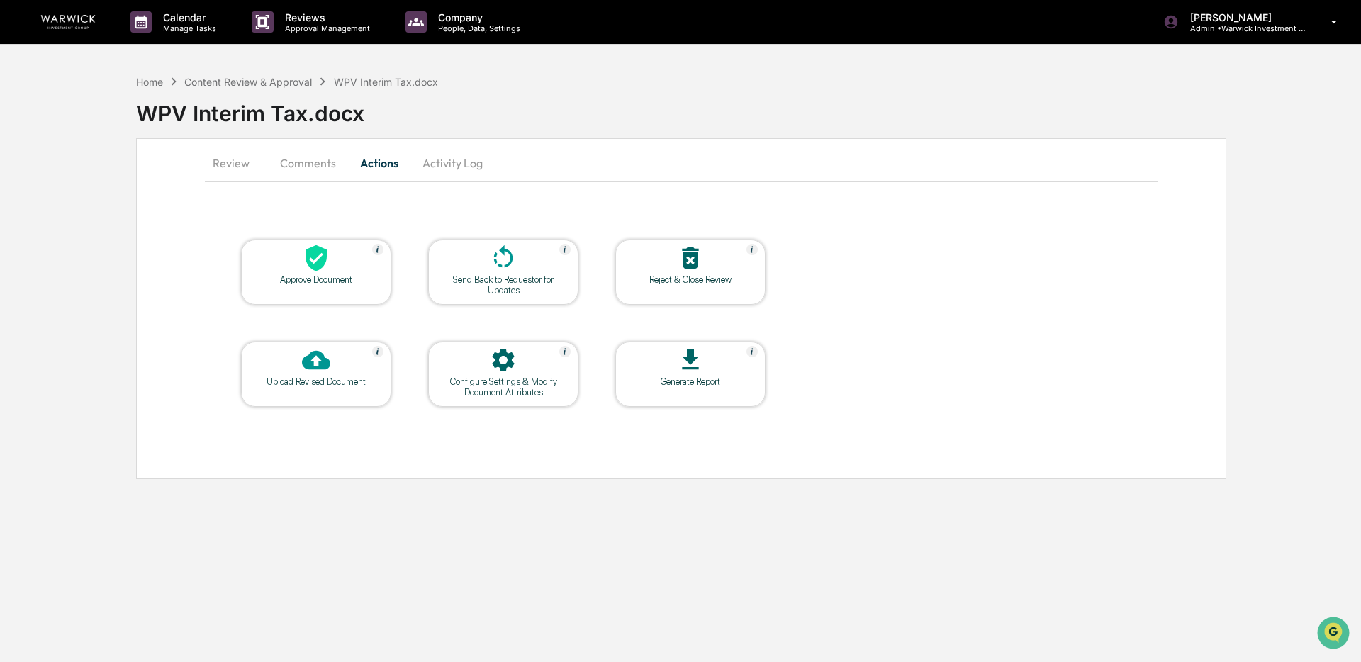
click at [333, 260] on div at bounding box center [316, 259] width 142 height 30
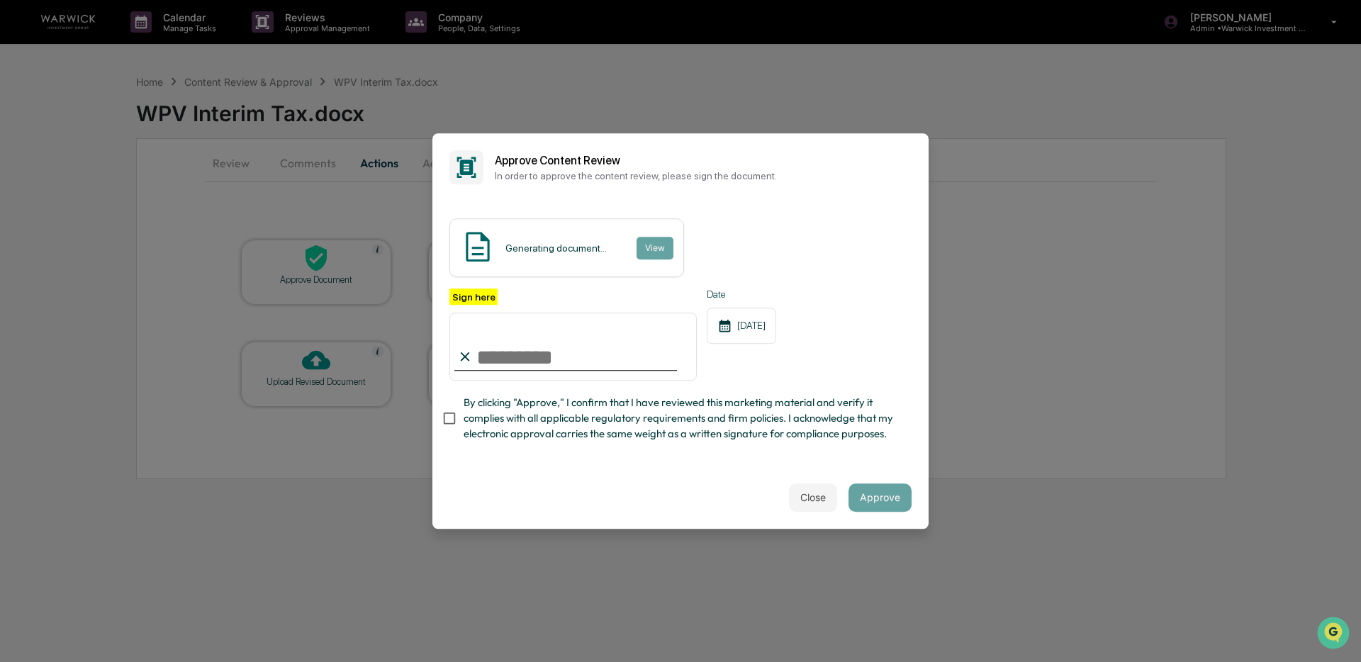
click at [576, 352] on input "Sign here" at bounding box center [573, 347] width 247 height 68
type input "**********"
click at [896, 504] on button "Approve" at bounding box center [880, 498] width 63 height 28
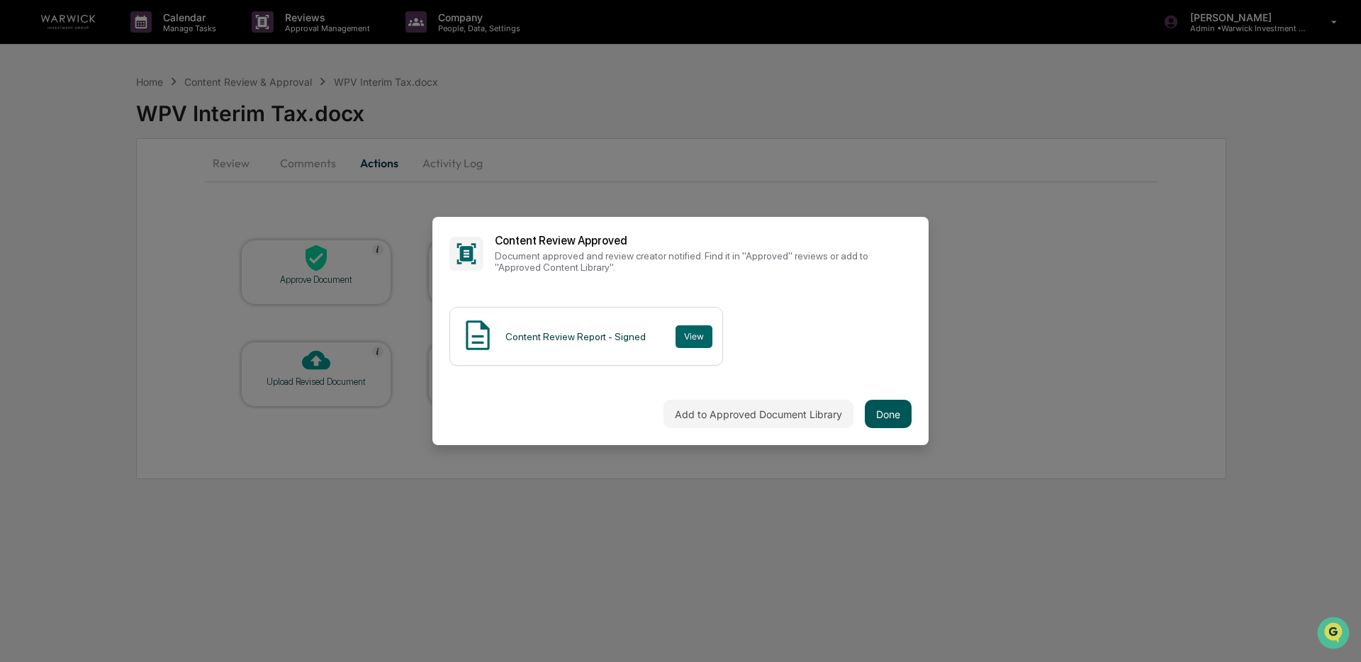
click at [889, 410] on button "Done" at bounding box center [888, 414] width 47 height 28
